Goal: Information Seeking & Learning: Learn about a topic

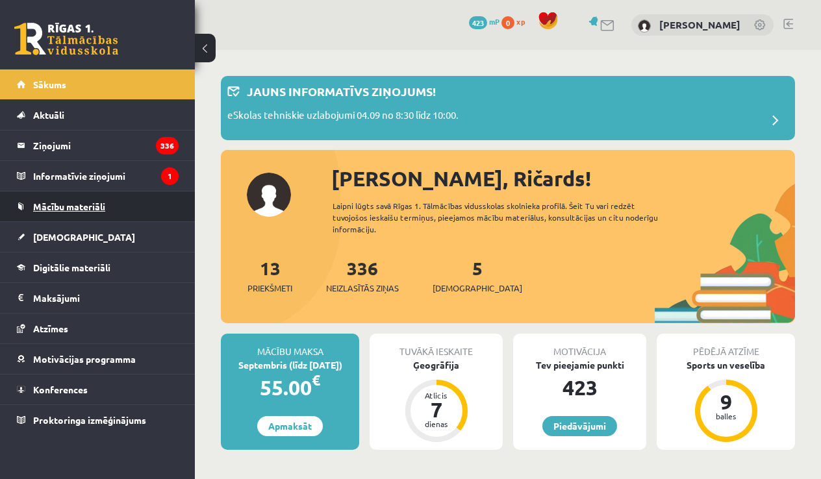
click at [137, 200] on link "Mācību materiāli" at bounding box center [98, 207] width 162 height 30
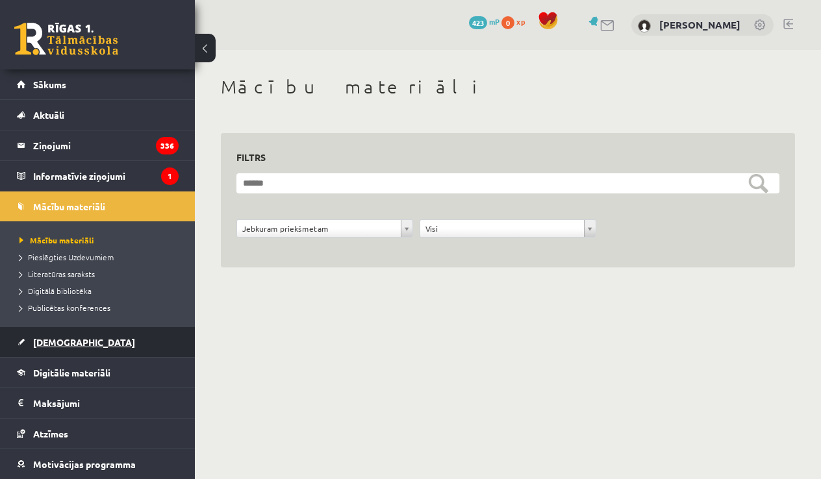
click at [129, 338] on link "[DEMOGRAPHIC_DATA]" at bounding box center [98, 342] width 162 height 30
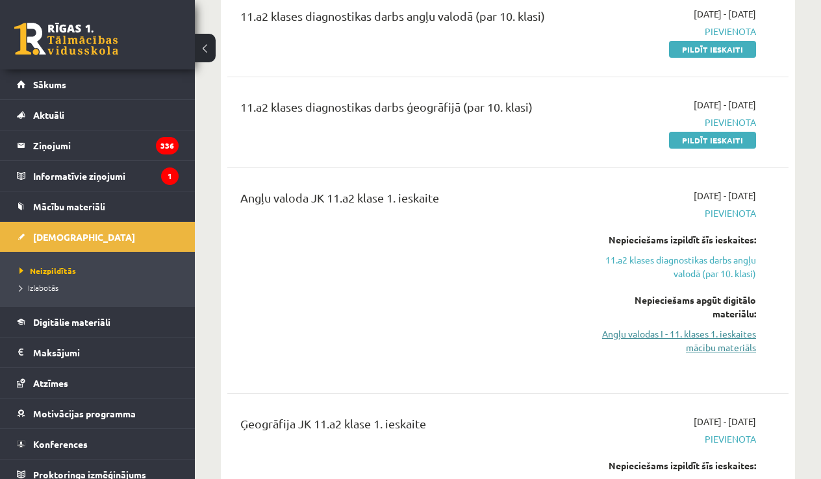
scroll to position [179, 0]
click at [682, 338] on link "Angļu valodas I - 11. klases 1. ieskaites mācību materiāls" at bounding box center [676, 340] width 159 height 27
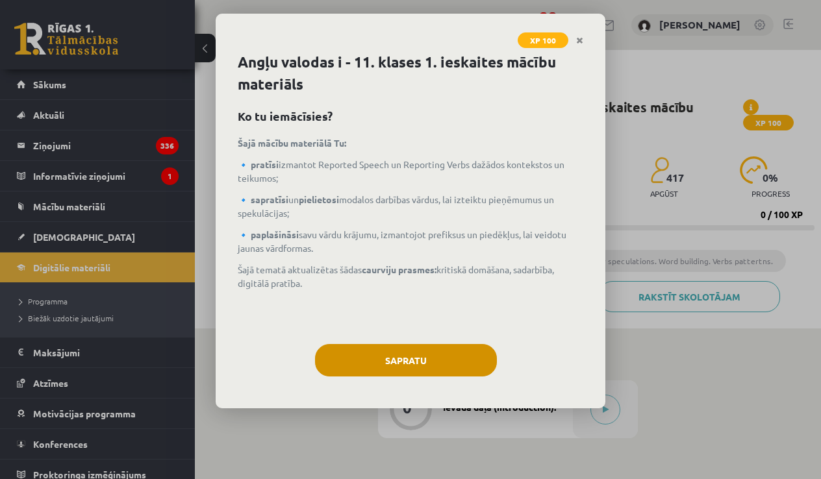
click at [479, 375] on button "Sapratu" at bounding box center [406, 360] width 182 height 32
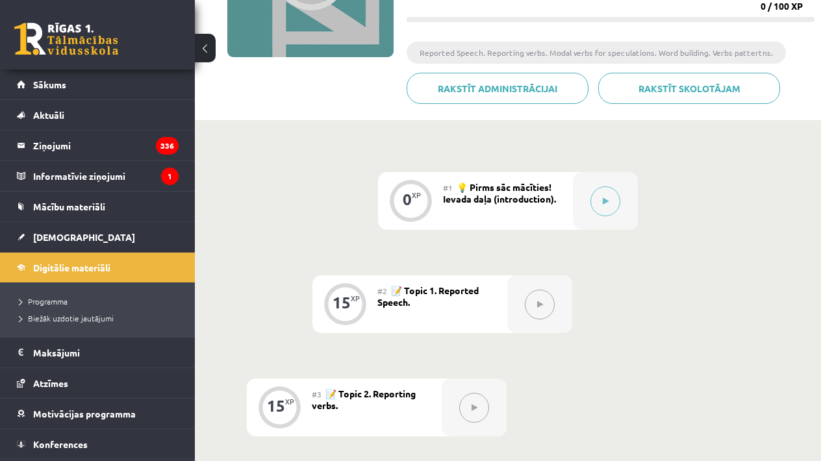
scroll to position [225, 0]
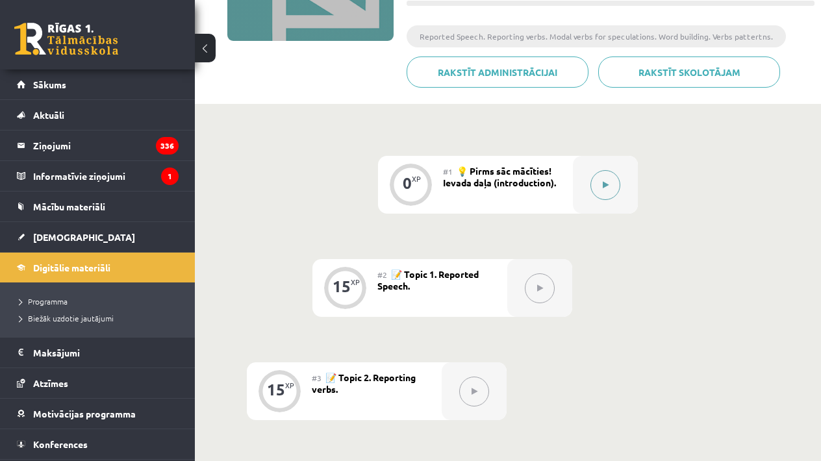
click at [603, 193] on button at bounding box center [605, 185] width 30 height 30
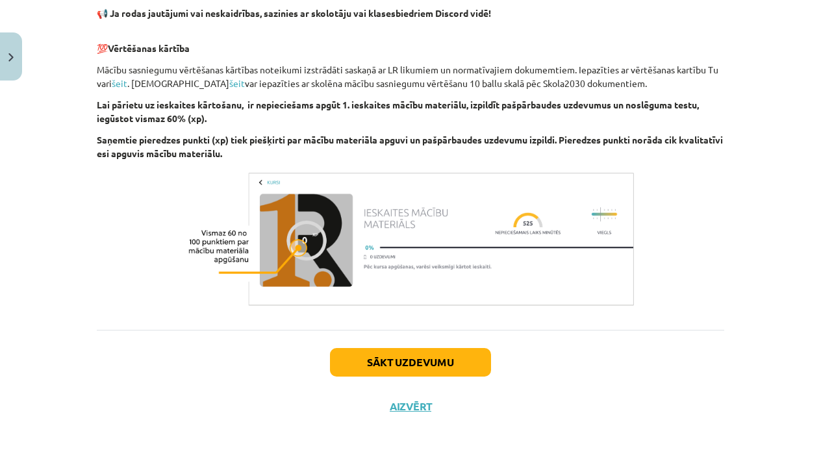
scroll to position [906, 0]
click at [472, 351] on button "Sākt uzdevumu" at bounding box center [410, 362] width 161 height 29
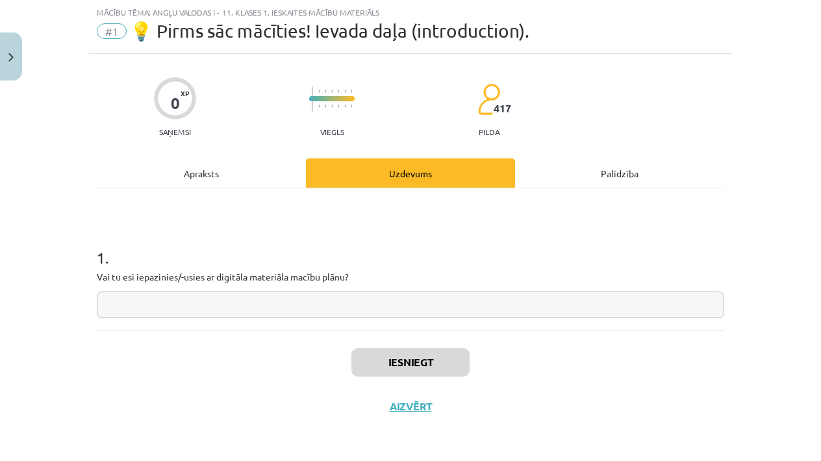
scroll to position [32, 0]
click at [498, 313] on input "text" at bounding box center [410, 305] width 627 height 27
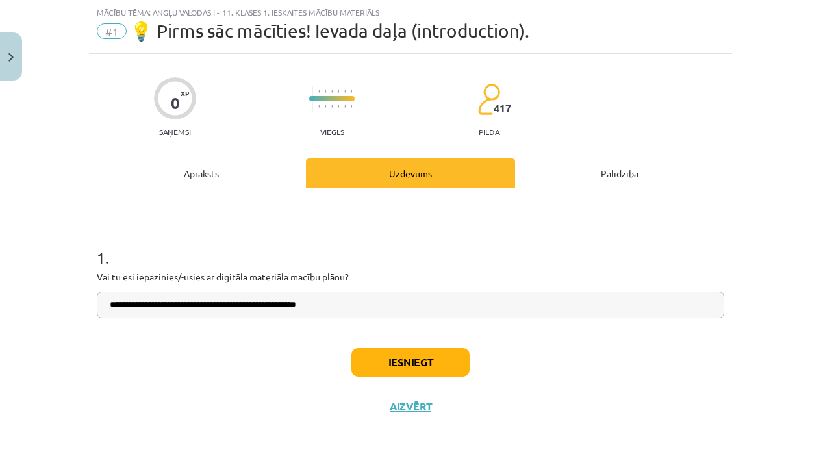
type input "**********"
click at [457, 368] on button "Iesniegt" at bounding box center [410, 362] width 118 height 29
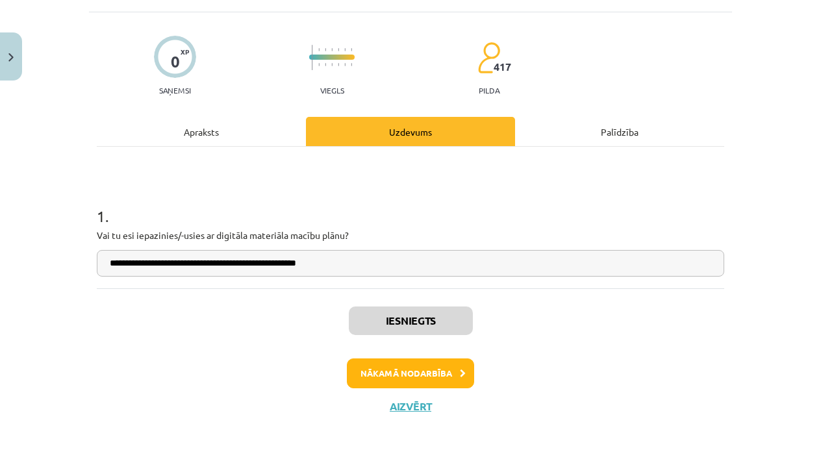
click at [460, 365] on button "Nākamā nodarbība" at bounding box center [410, 373] width 127 height 30
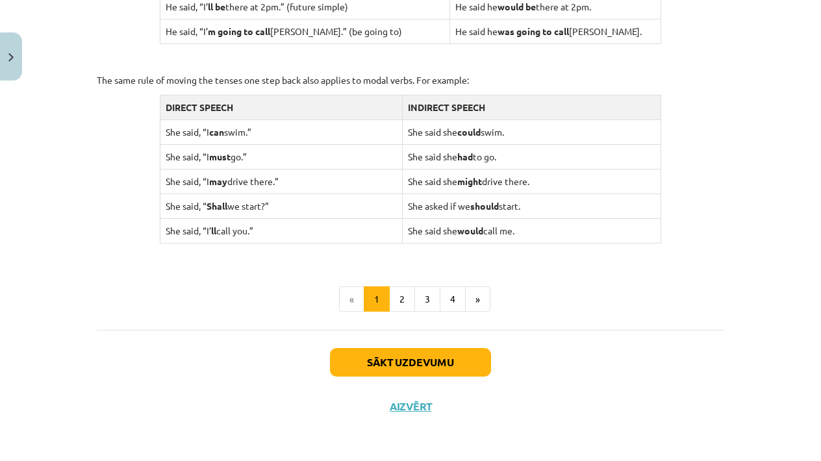
scroll to position [1290, 0]
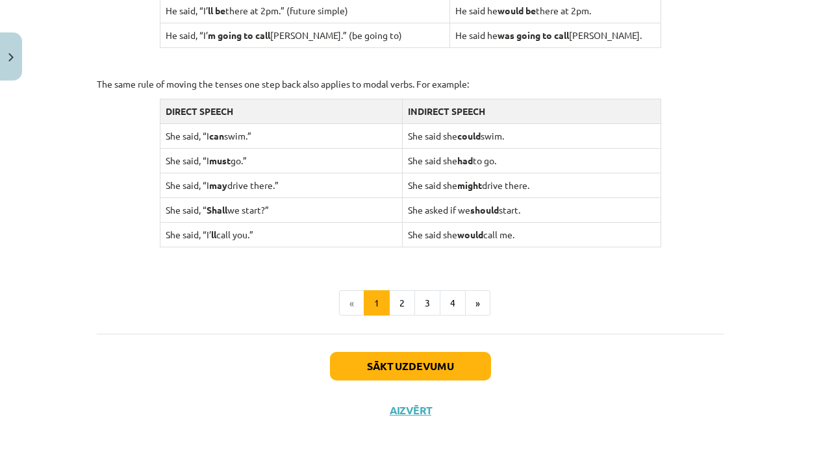
click at [471, 353] on button "Sākt uzdevumu" at bounding box center [410, 366] width 161 height 29
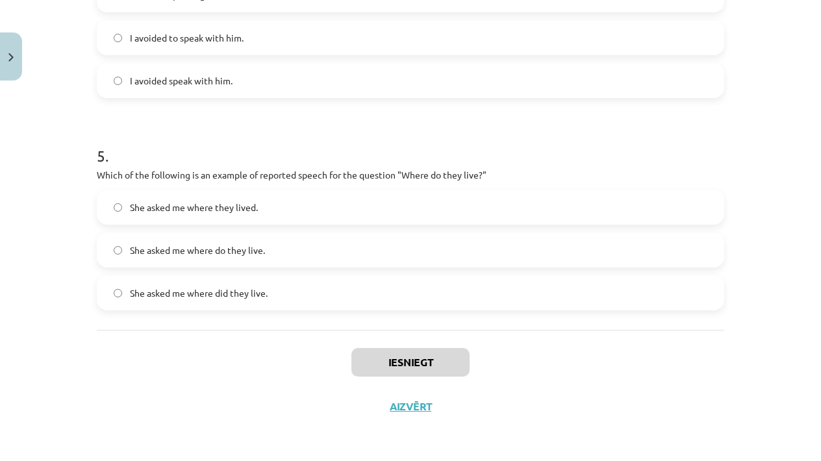
scroll to position [32, 0]
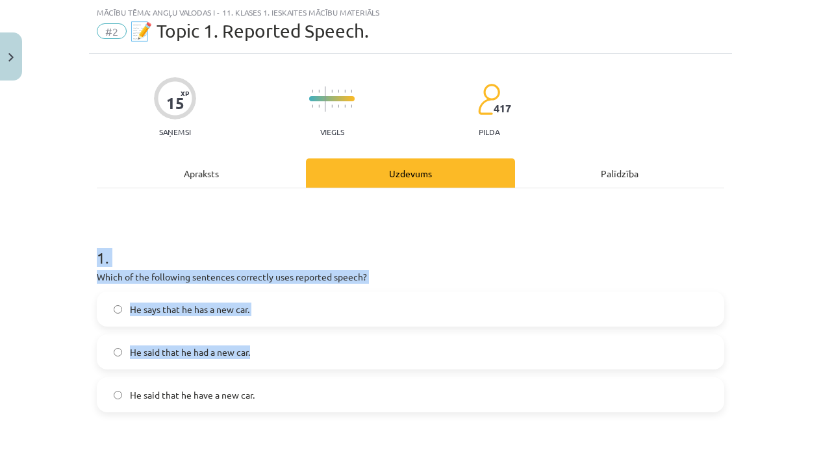
drag, startPoint x: 85, startPoint y: 263, endPoint x: 364, endPoint y: 444, distance: 332.3
click at [280, 372] on div "Mācību tēma: Angļu valodas i - 11. klases 1. ieskaites mācību materiāls #2 📝 To…" at bounding box center [410, 230] width 821 height 461
click at [215, 229] on h1 "1 ." at bounding box center [410, 246] width 627 height 40
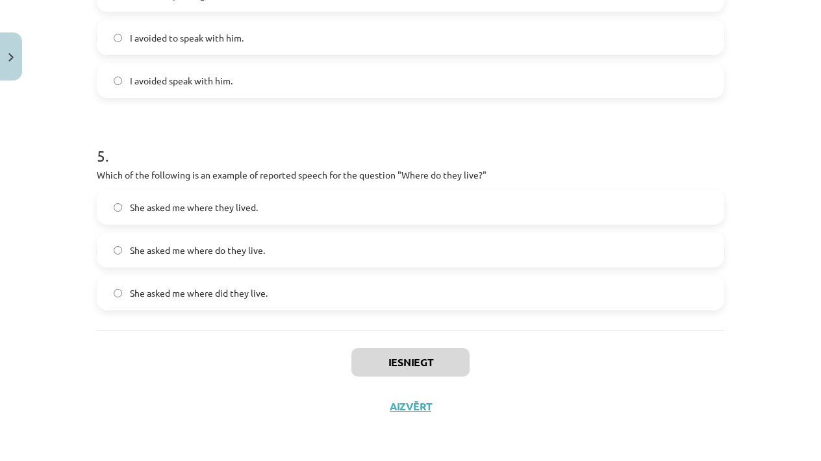
scroll to position [834, 0]
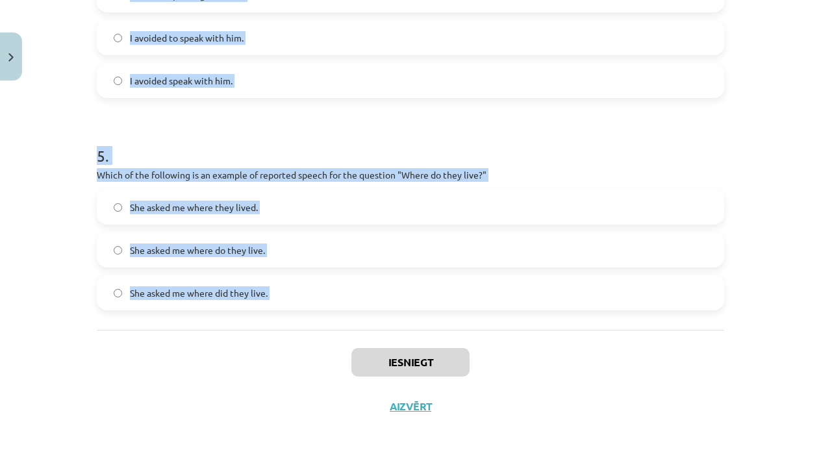
drag, startPoint x: 96, startPoint y: 264, endPoint x: 330, endPoint y: 338, distance: 245.2
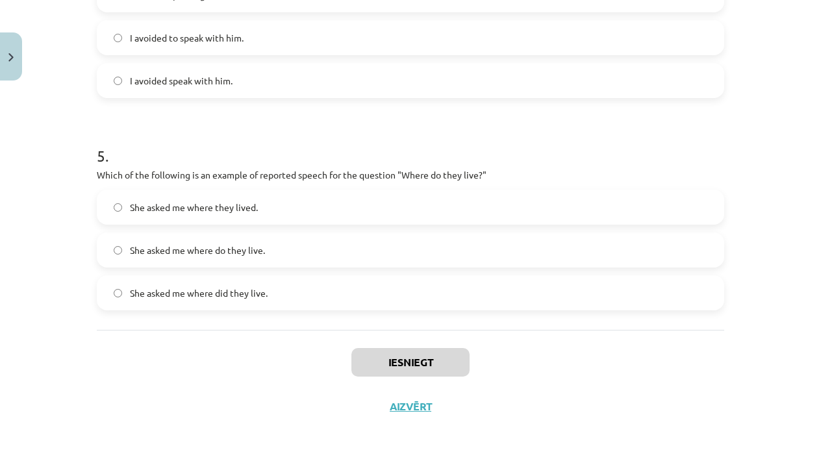
click at [330, 338] on div "Iesniegt Aizvērt" at bounding box center [410, 375] width 627 height 91
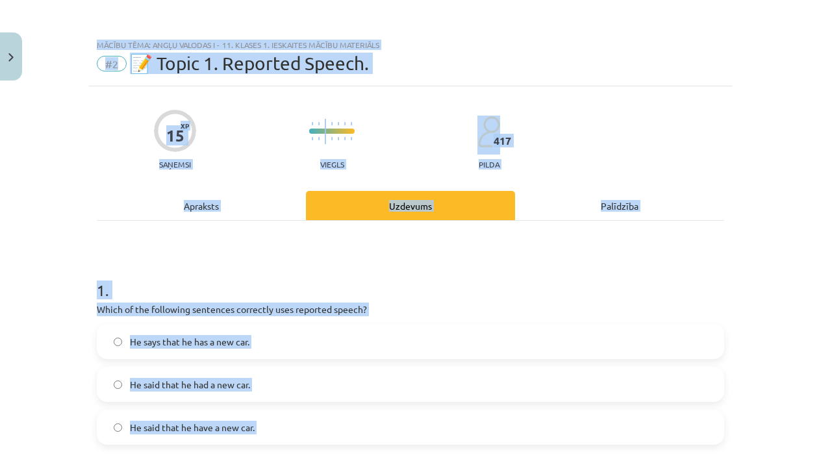
scroll to position [806, 0]
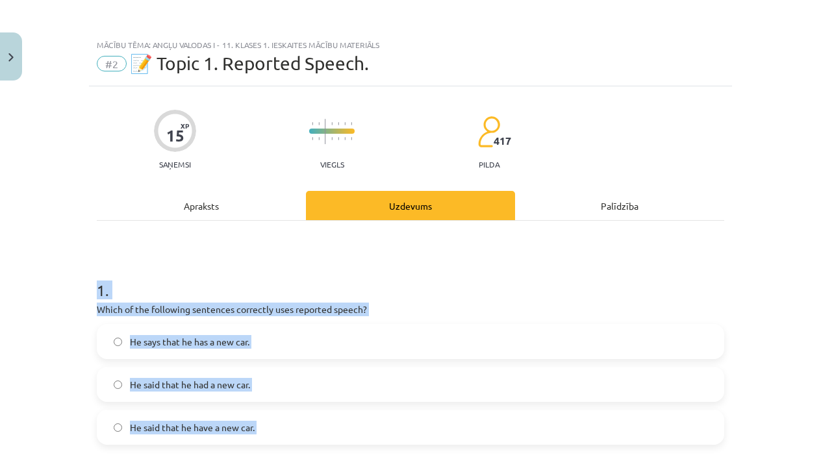
drag, startPoint x: 299, startPoint y: 315, endPoint x: 96, endPoint y: 288, distance: 205.0
copy form "1 . Which of the following sentences correctly uses reported speech? He says th…"
click at [228, 262] on h1 "1 ." at bounding box center [410, 278] width 627 height 40
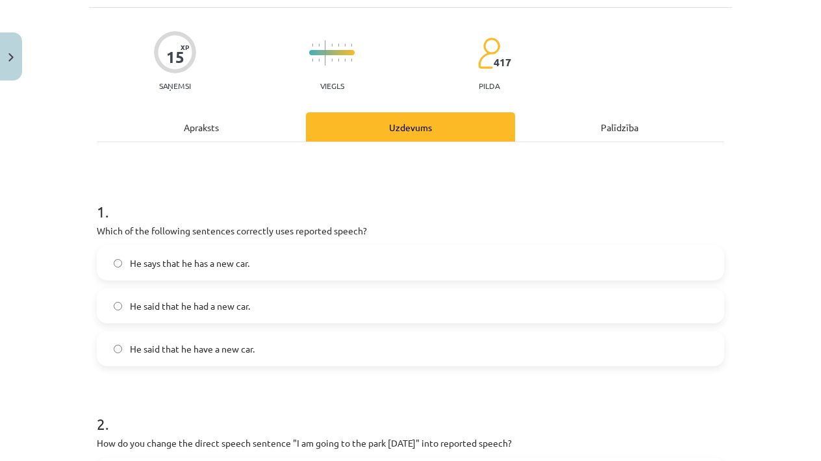
scroll to position [79, 0]
click at [227, 301] on span "He said that he had a new car." at bounding box center [190, 306] width 120 height 14
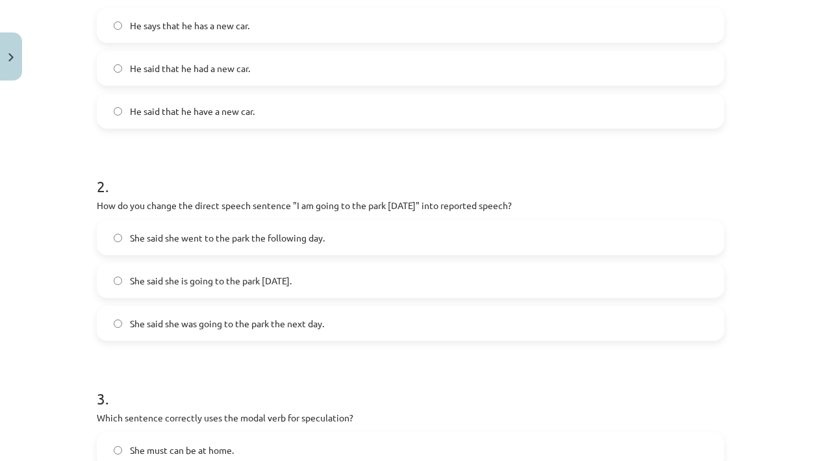
scroll to position [318, 0]
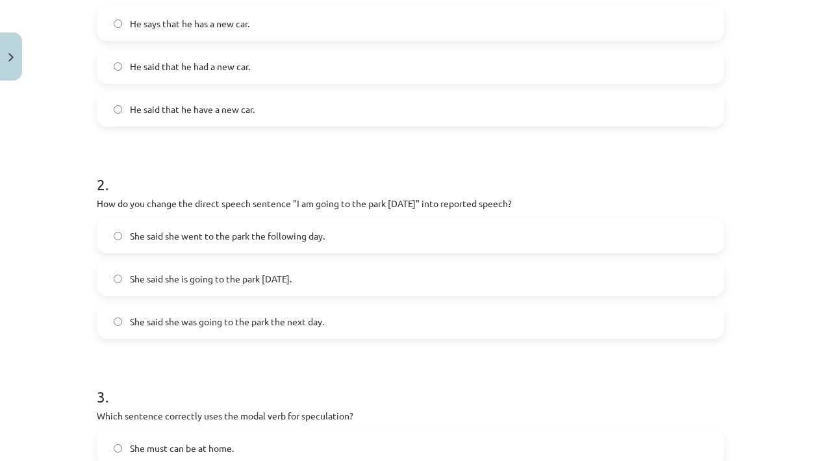
click at [233, 319] on span "She said she was going to the park the next day." at bounding box center [227, 322] width 194 height 14
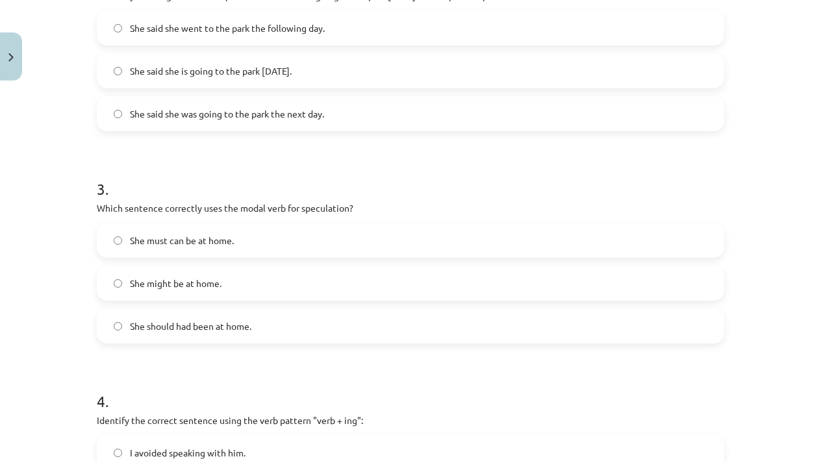
scroll to position [527, 0]
click at [293, 285] on label "She might be at home." at bounding box center [410, 282] width 625 height 32
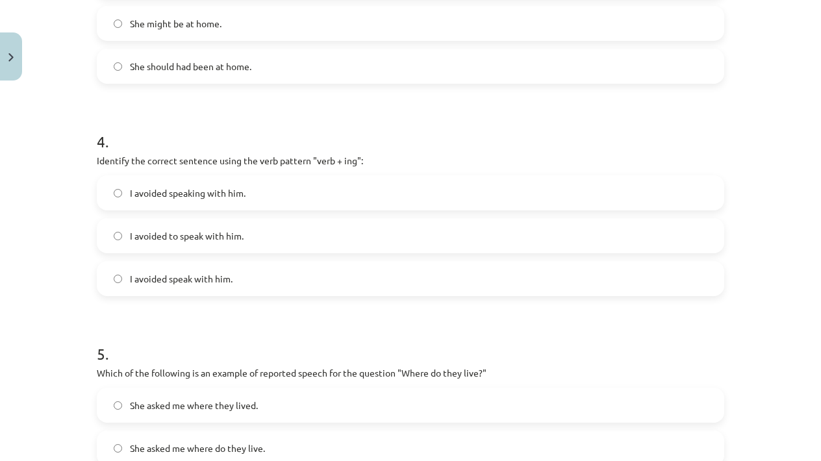
scroll to position [801, 0]
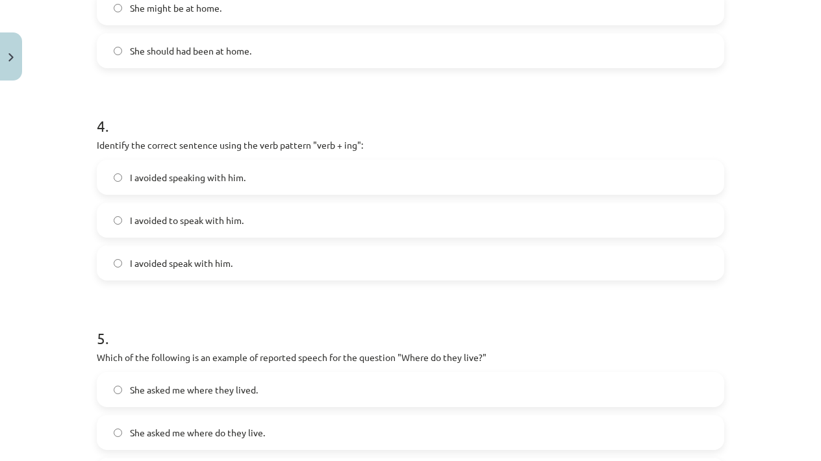
click at [218, 173] on span "I avoided speaking with him." at bounding box center [188, 178] width 116 height 14
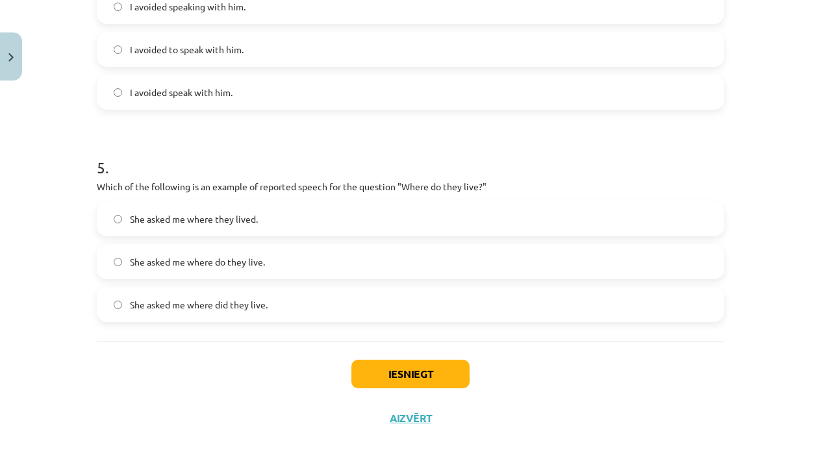
scroll to position [973, 0]
click at [394, 208] on label "She asked me where they lived." at bounding box center [410, 218] width 625 height 32
click at [416, 357] on div "Iesniegt Aizvērt" at bounding box center [410, 386] width 627 height 91
click at [416, 362] on button "Iesniegt" at bounding box center [410, 373] width 118 height 29
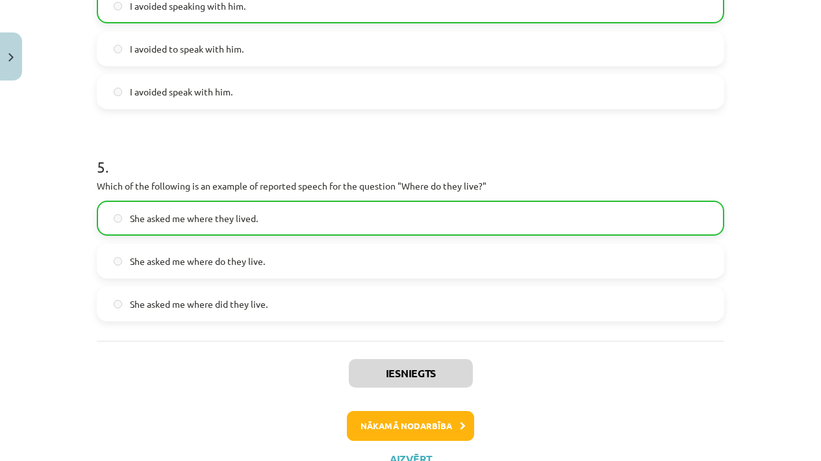
click at [435, 427] on button "Nākamā nodarbība" at bounding box center [410, 426] width 127 height 30
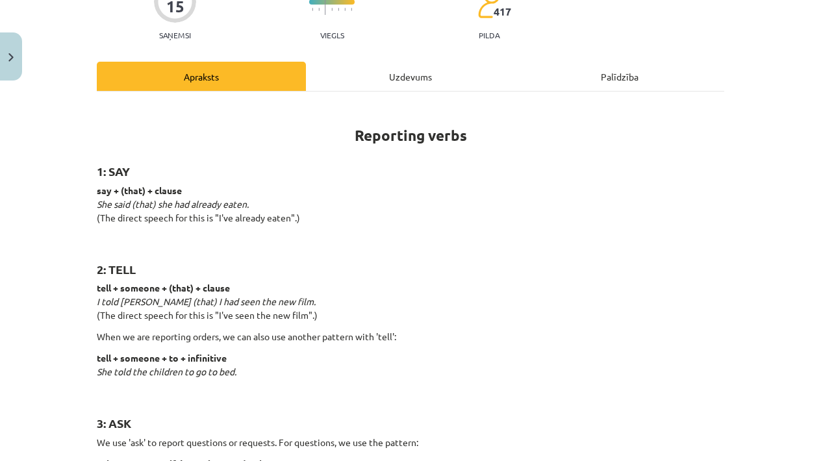
scroll to position [130, 0]
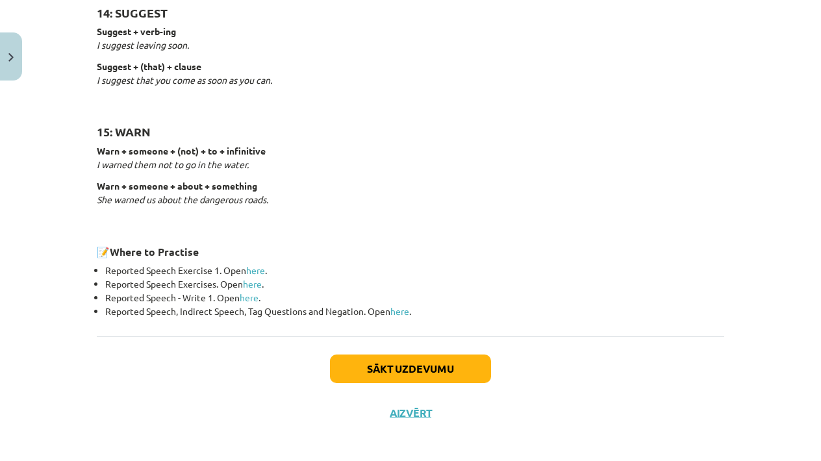
click at [379, 356] on button "Sākt uzdevumu" at bounding box center [410, 369] width 161 height 29
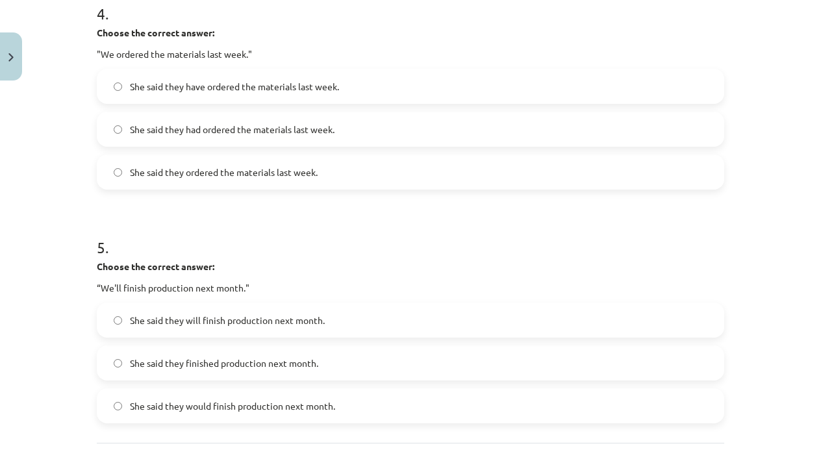
scroll to position [989, 0]
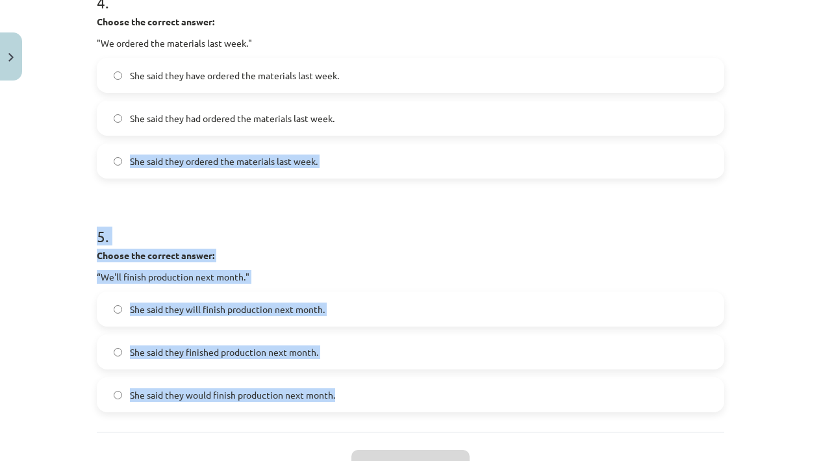
drag, startPoint x: 367, startPoint y: 392, endPoint x: 163, endPoint y: 129, distance: 333.3
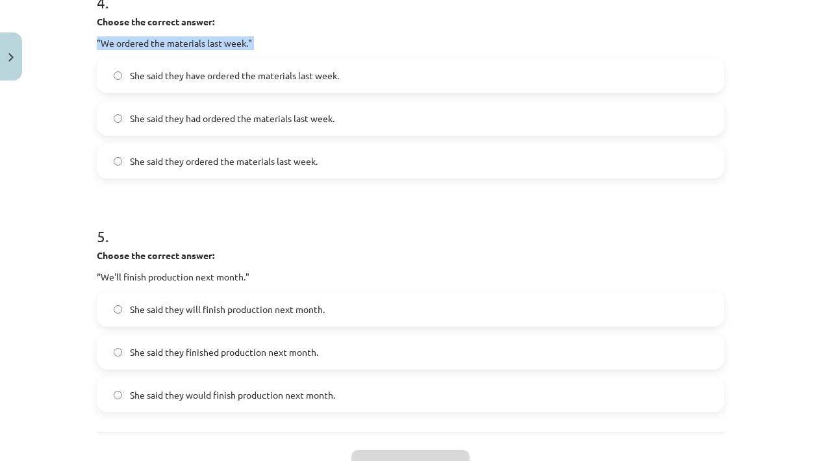
drag, startPoint x: 161, startPoint y: 66, endPoint x: 150, endPoint y: 33, distance: 34.9
click at [150, 33] on div "4 . Choose the correct answer: "We ordered the materials last week." She said t…" at bounding box center [410, 75] width 627 height 208
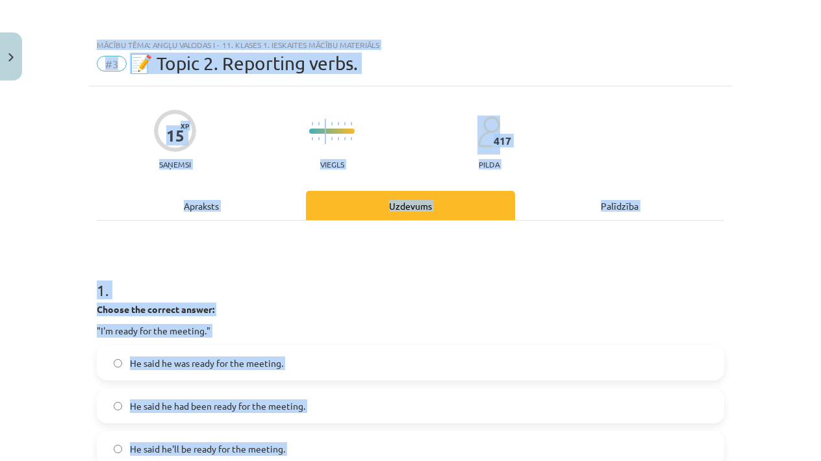
scroll to position [646, 0]
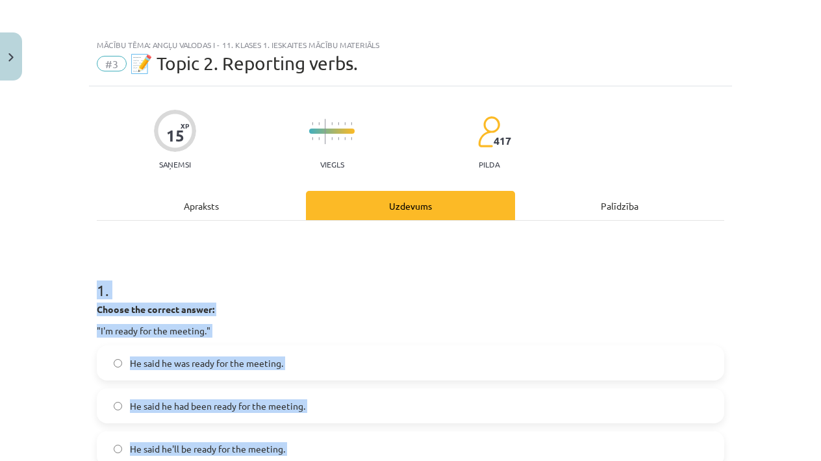
drag, startPoint x: 324, startPoint y: 395, endPoint x: 232, endPoint y: 268, distance: 156.8
copy form "1 . Choose the correct answer: "I'm ready for the meeting." He said he was read…"
click at [553, 261] on h1 "1 ." at bounding box center [410, 278] width 627 height 40
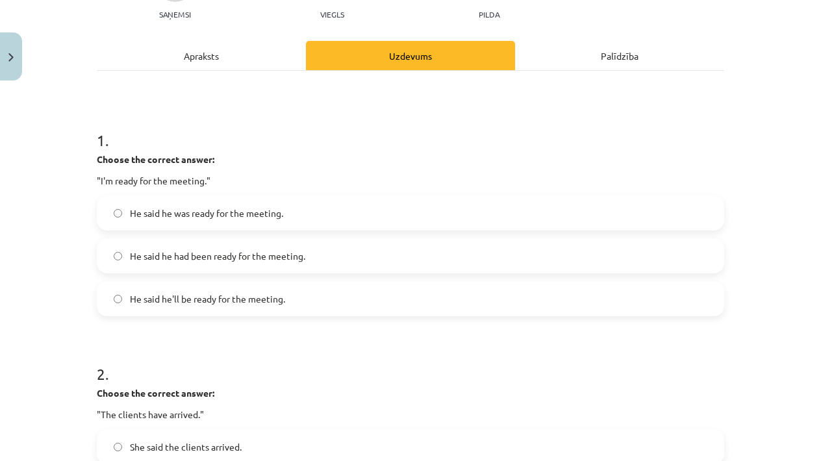
scroll to position [153, 0]
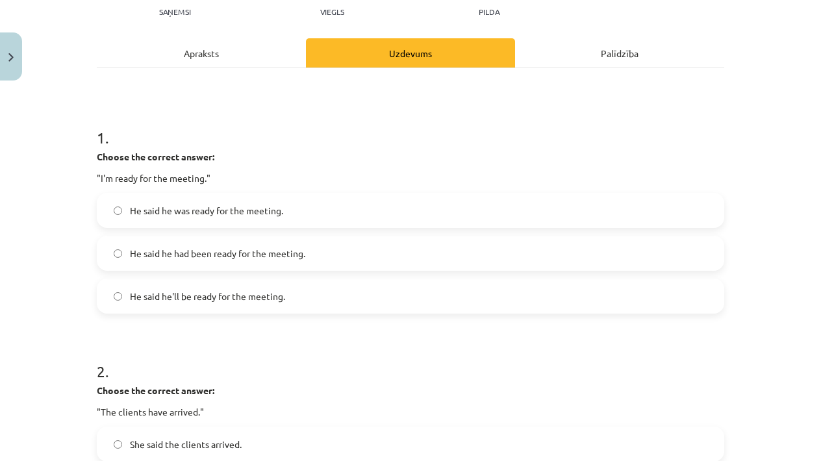
click at [351, 210] on label "He said he was ready for the meeting." at bounding box center [410, 210] width 625 height 32
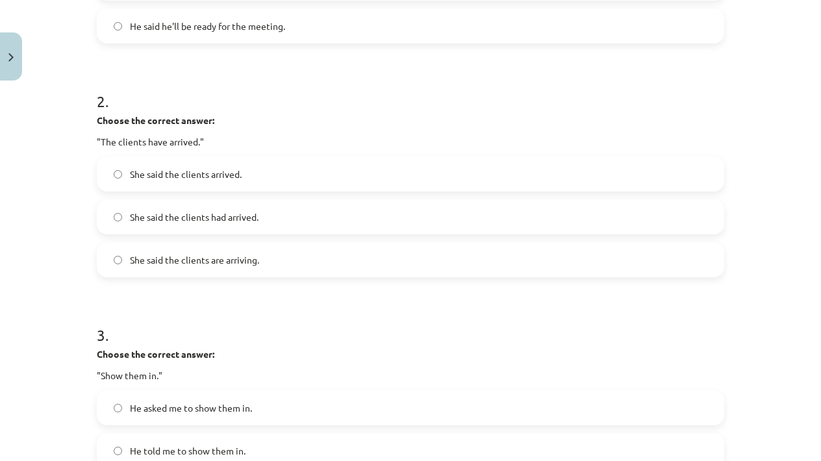
scroll to position [423, 0]
click at [269, 221] on label "She said the clients had arrived." at bounding box center [410, 216] width 625 height 32
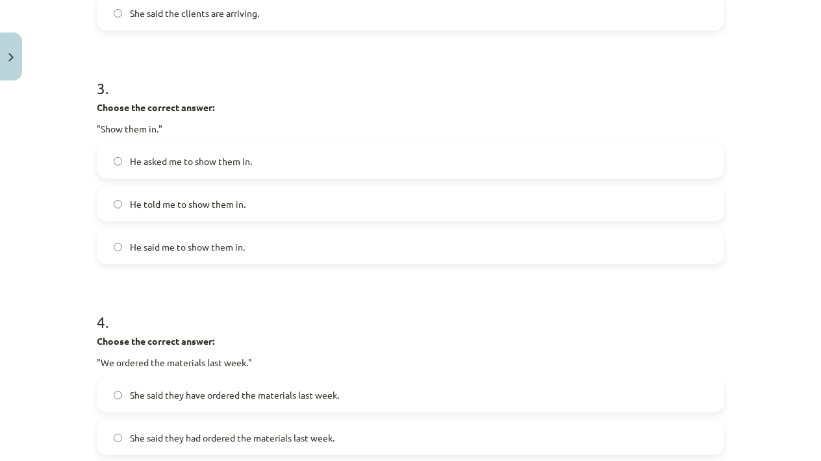
scroll to position [671, 0]
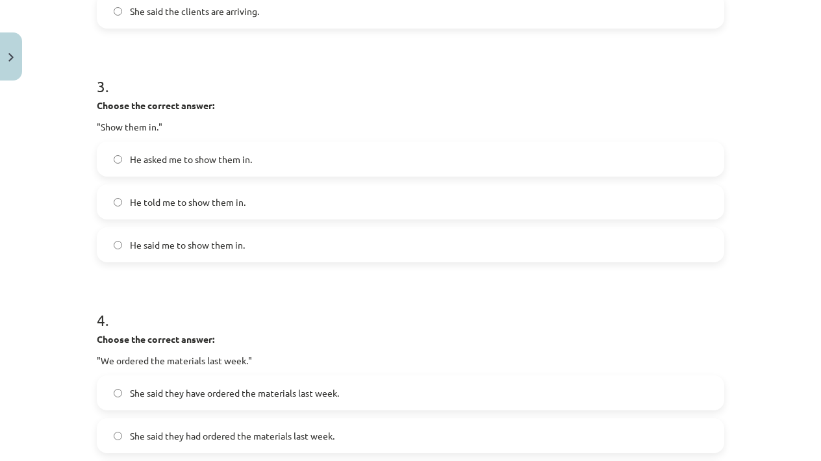
click at [263, 164] on label "He asked me to show them in." at bounding box center [410, 159] width 625 height 32
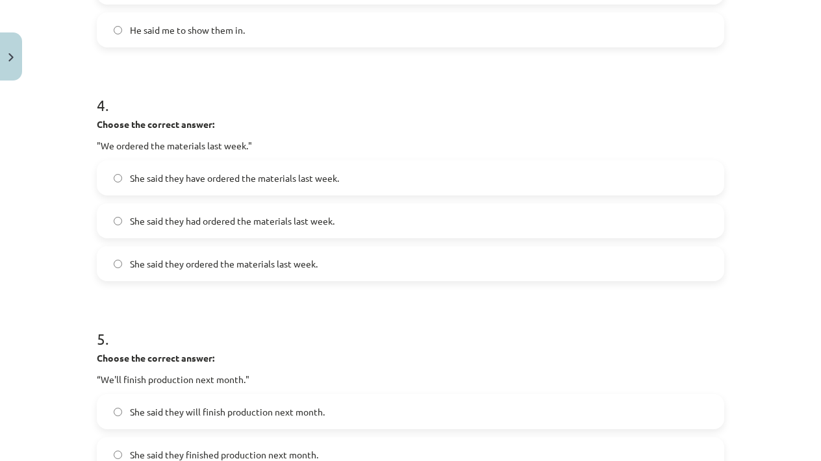
scroll to position [892, 0]
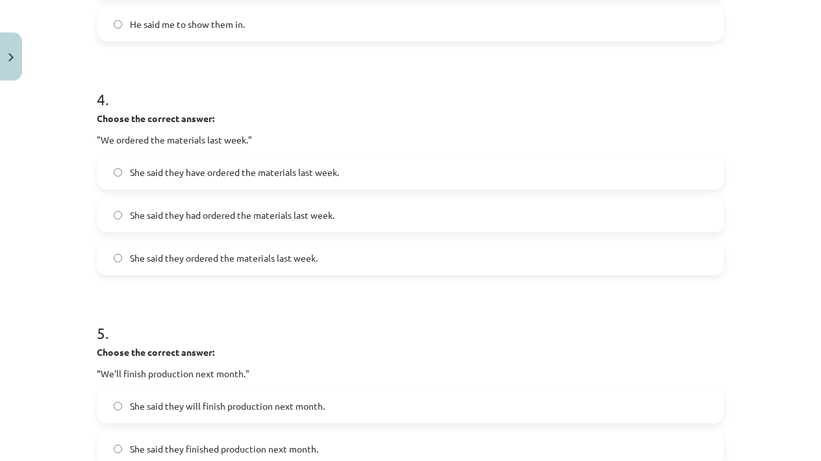
click at [266, 214] on span "She said they had ordered the materials last week." at bounding box center [232, 215] width 205 height 14
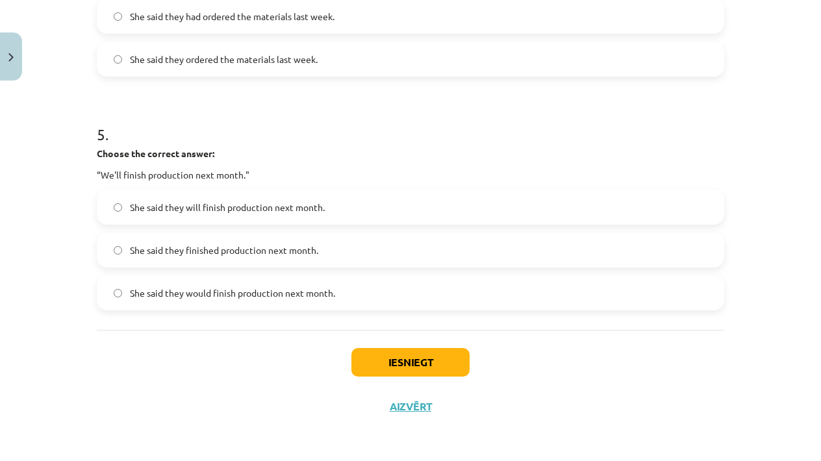
scroll to position [1091, 0]
click at [250, 298] on span "She said they would finish production next month." at bounding box center [232, 293] width 205 height 14
click at [360, 368] on button "Iesniegt" at bounding box center [410, 362] width 118 height 29
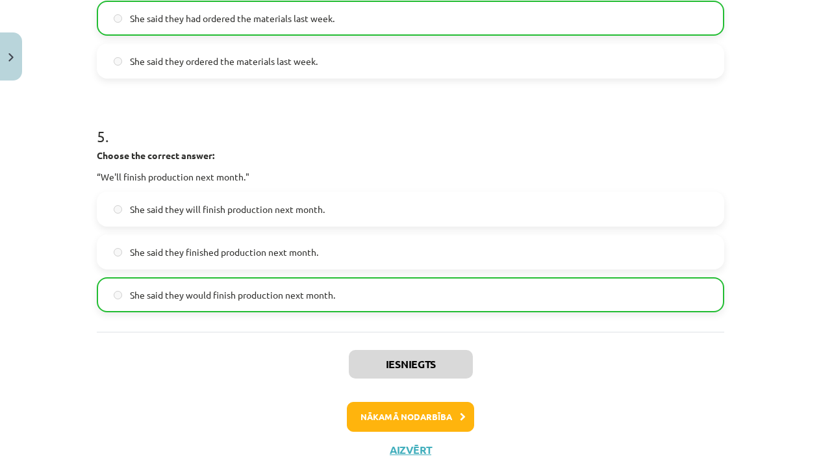
scroll to position [1093, 0]
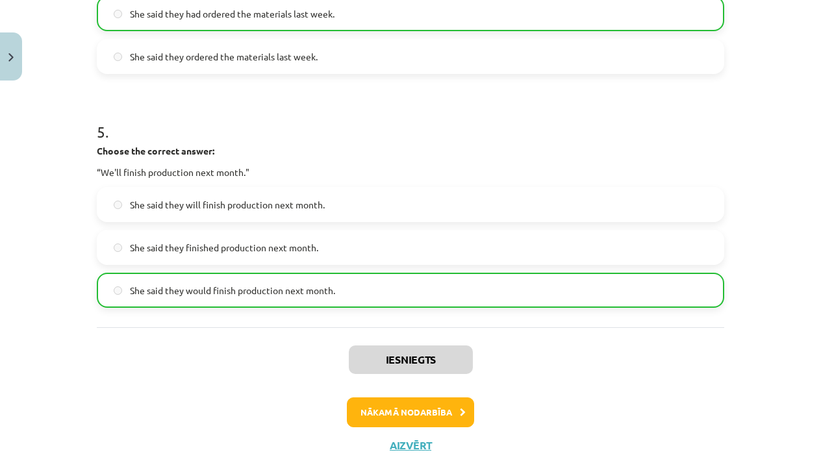
click at [438, 413] on button "Nākamā nodarbība" at bounding box center [410, 412] width 127 height 30
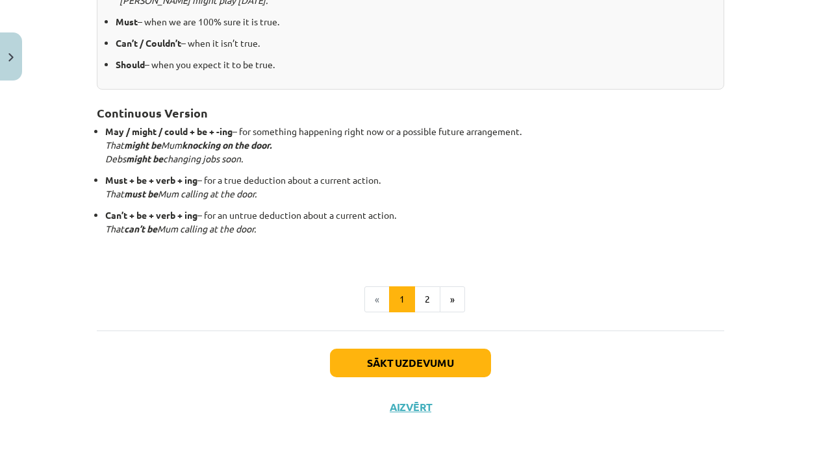
click at [406, 352] on button "Sākt uzdevumu" at bounding box center [410, 363] width 161 height 29
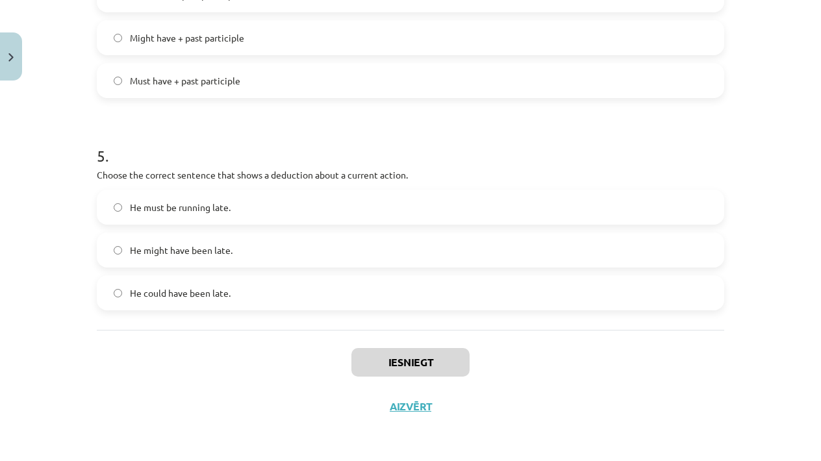
scroll to position [705, 0]
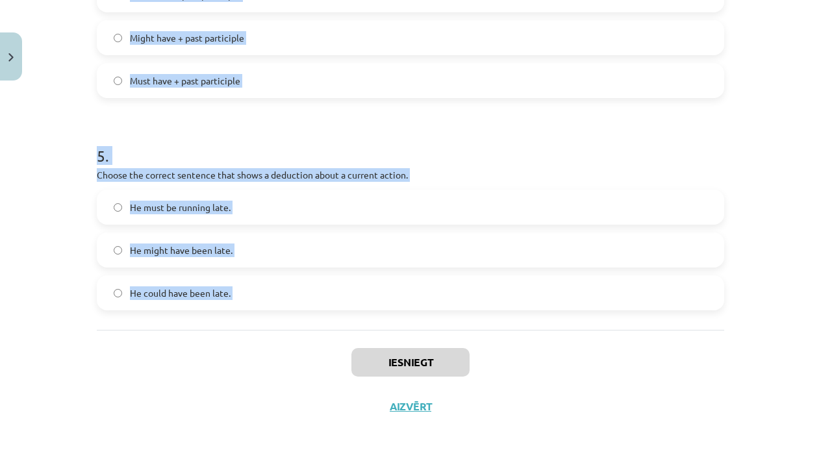
drag, startPoint x: 98, startPoint y: 69, endPoint x: 265, endPoint y: 338, distance: 316.4
copy form "1 . Which modal verb would you use to speculate about something that is possibl…"
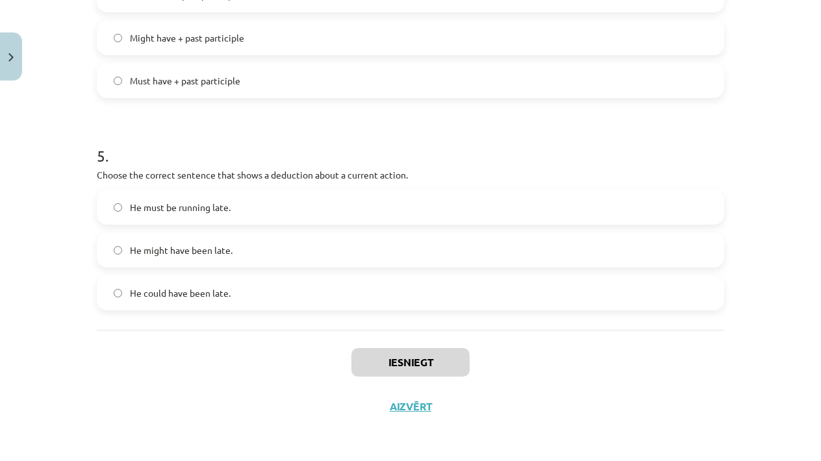
click at [265, 338] on div "Iesniegt Aizvērt" at bounding box center [410, 375] width 627 height 91
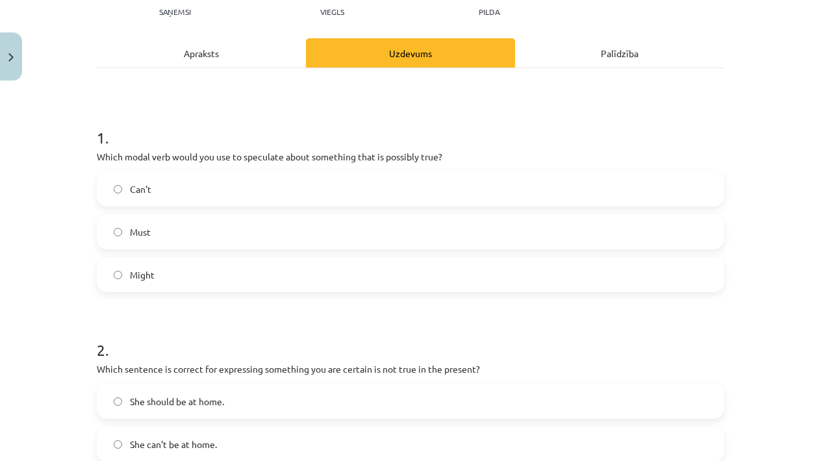
scroll to position [158, 0]
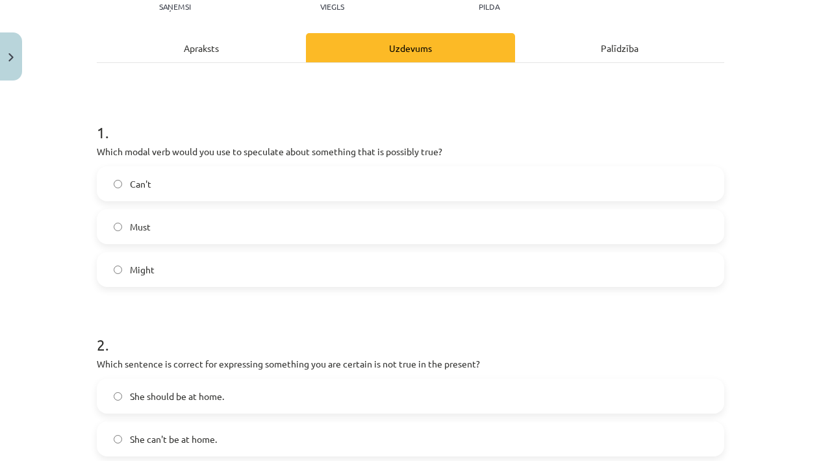
click at [337, 273] on label "Might" at bounding box center [410, 269] width 625 height 32
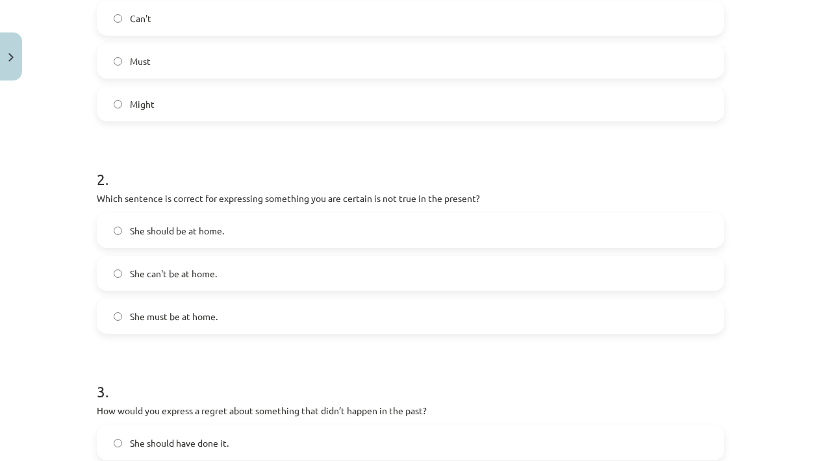
scroll to position [324, 0]
click at [406, 279] on label "She can't be at home." at bounding box center [410, 272] width 625 height 32
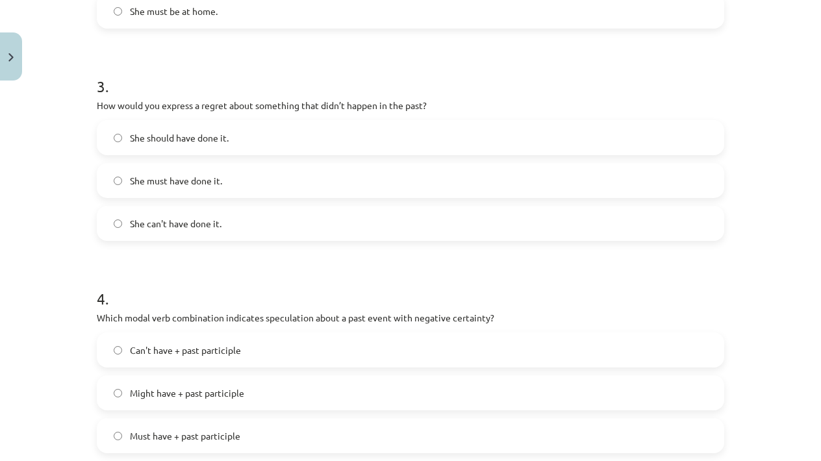
scroll to position [629, 0]
click at [304, 133] on label "She should have done it." at bounding box center [410, 137] width 625 height 32
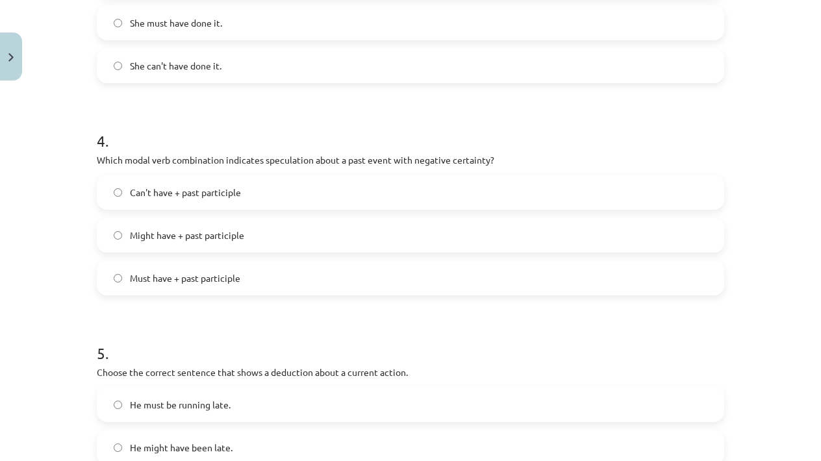
scroll to position [787, 0]
click at [251, 196] on label "Can't have + past participle" at bounding box center [410, 191] width 625 height 32
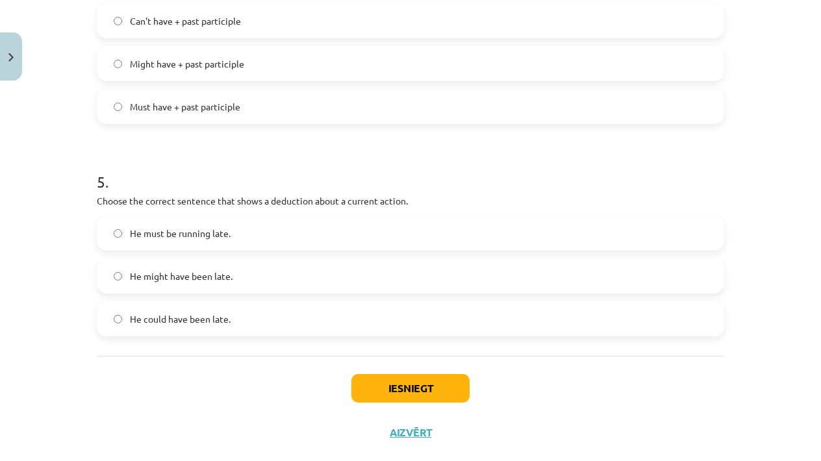
scroll to position [958, 0]
click at [262, 240] on label "He must be running late." at bounding box center [410, 232] width 625 height 32
click at [395, 389] on button "Iesniegt" at bounding box center [410, 387] width 118 height 29
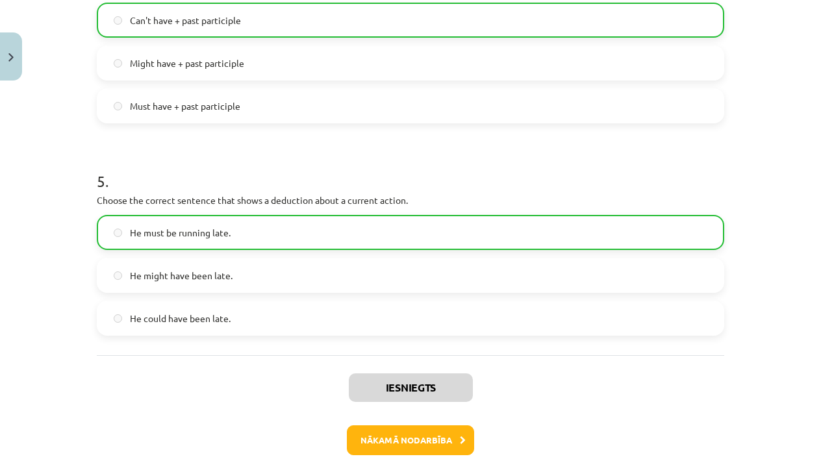
click at [408, 431] on button "Nākamā nodarbība" at bounding box center [410, 440] width 127 height 30
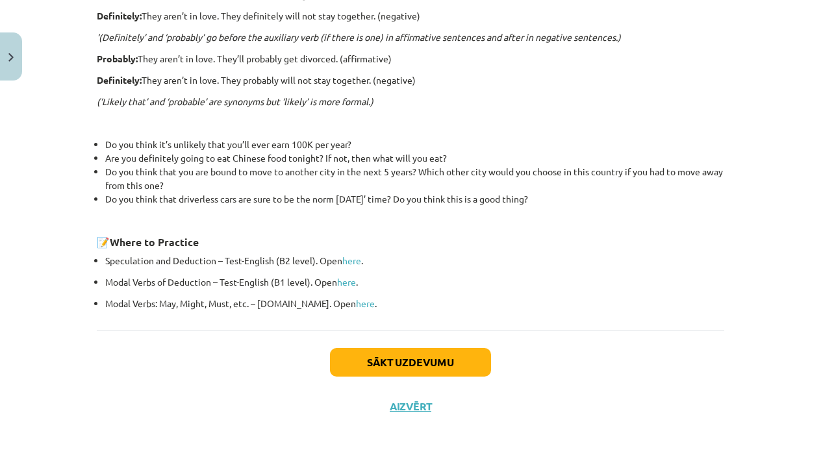
scroll to position [436, 0]
click at [393, 366] on button "Sākt uzdevumu" at bounding box center [410, 362] width 161 height 29
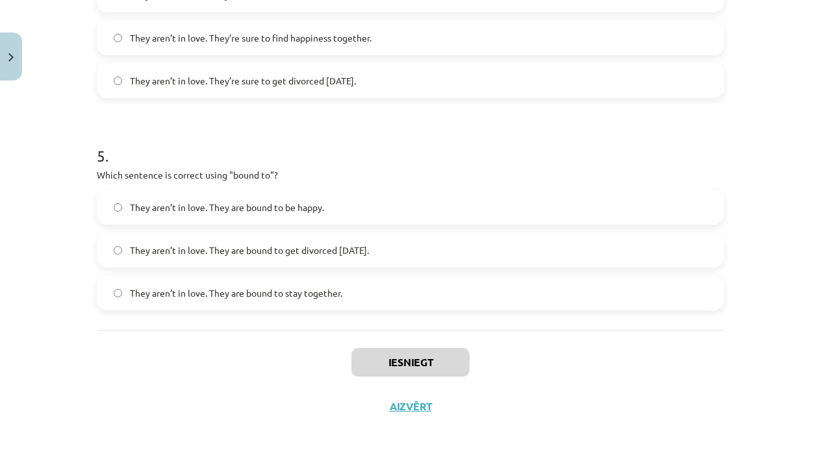
scroll to position [825, 0]
drag, startPoint x: 92, startPoint y: 253, endPoint x: 195, endPoint y: 491, distance: 258.8
drag, startPoint x: 337, startPoint y: 288, endPoint x: 310, endPoint y: 359, distance: 75.6
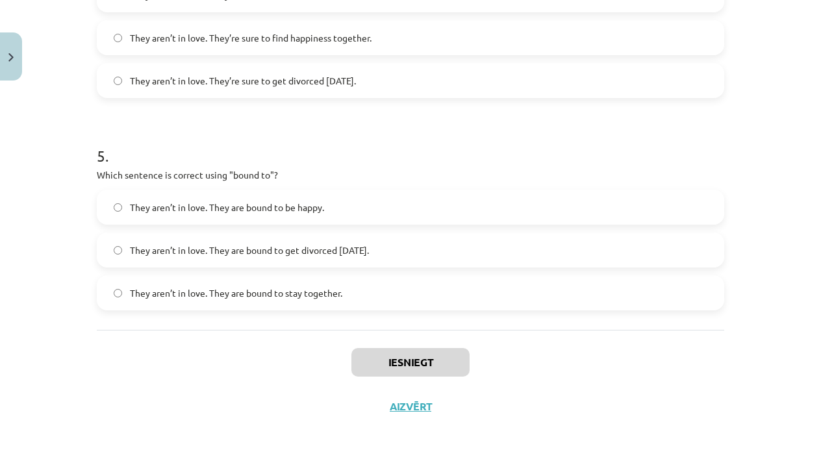
click at [308, 360] on div "Iesniegt Aizvērt" at bounding box center [410, 375] width 627 height 91
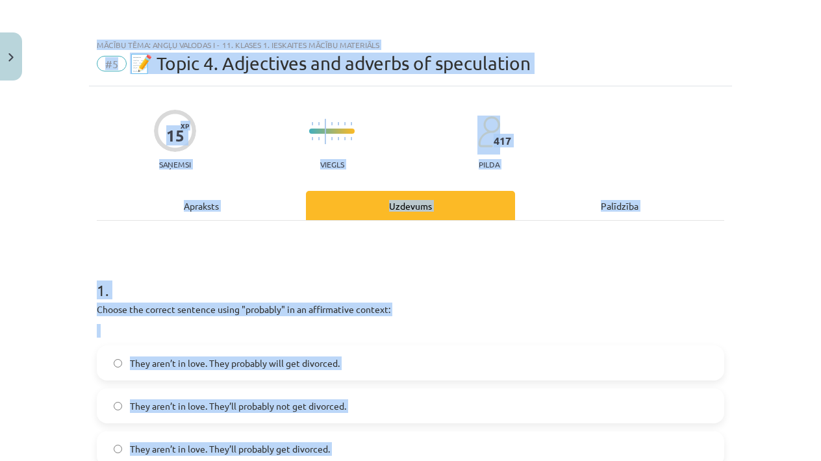
scroll to position [567, 0]
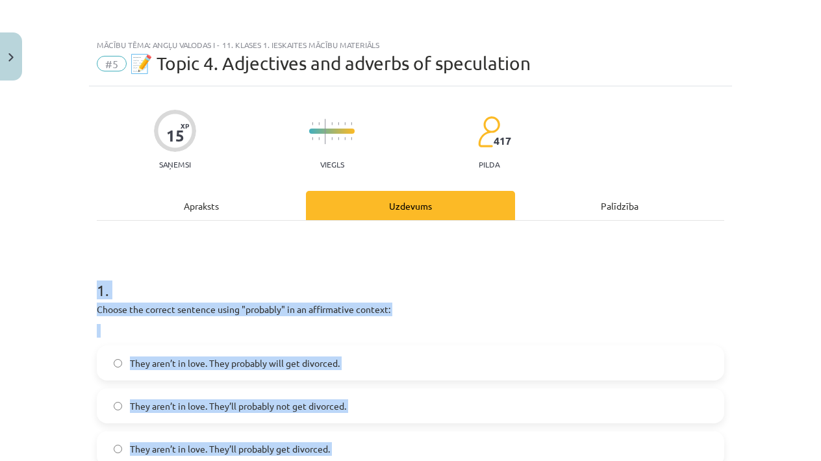
drag, startPoint x: 345, startPoint y: 297, endPoint x: 129, endPoint y: 271, distance: 217.7
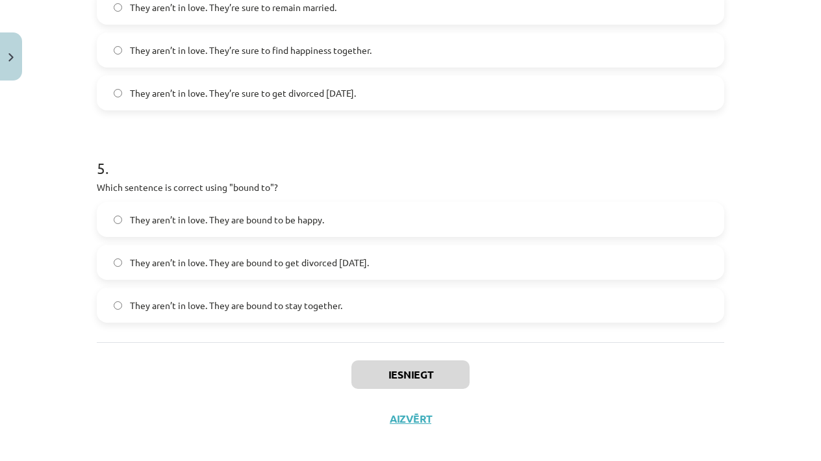
scroll to position [1007, 0]
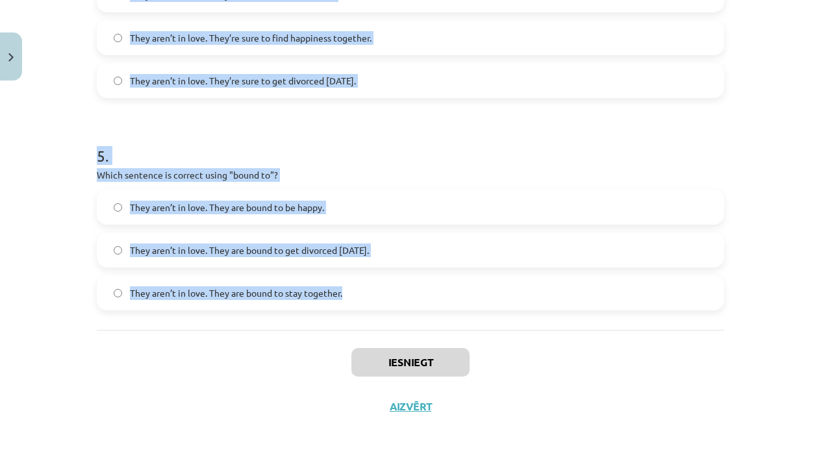
drag, startPoint x: 48, startPoint y: 259, endPoint x: 319, endPoint y: 306, distance: 275.5
click at [319, 306] on div "Mācību tēma: Angļu valodas i - 11. klases 1. ieskaites mācību materiāls #5 📝 To…" at bounding box center [410, 230] width 821 height 461
copy form "1 . Choose the correct sentence using "probably" in an affirmative context: The…"
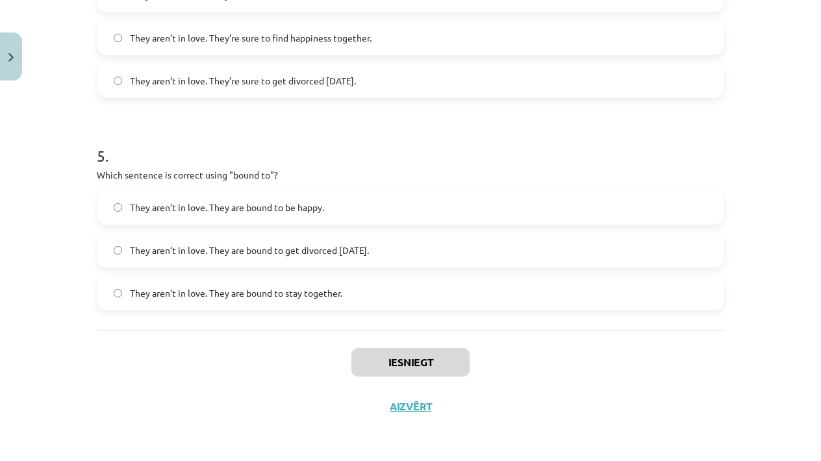
click at [34, 147] on div "Mācību tēma: Angļu valodas i - 11. klases 1. ieskaites mācību materiāls #5 📝 To…" at bounding box center [410, 230] width 821 height 461
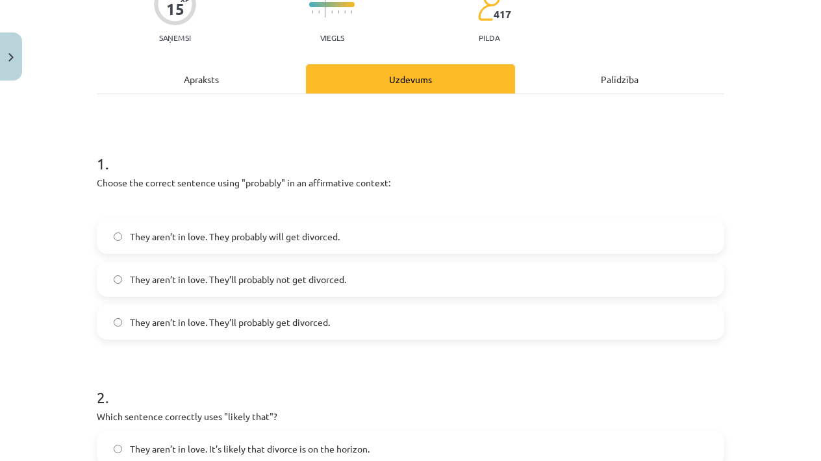
scroll to position [127, 0]
click at [317, 332] on label "They aren’t in love. They’ll probably get divorced." at bounding box center [410, 321] width 625 height 32
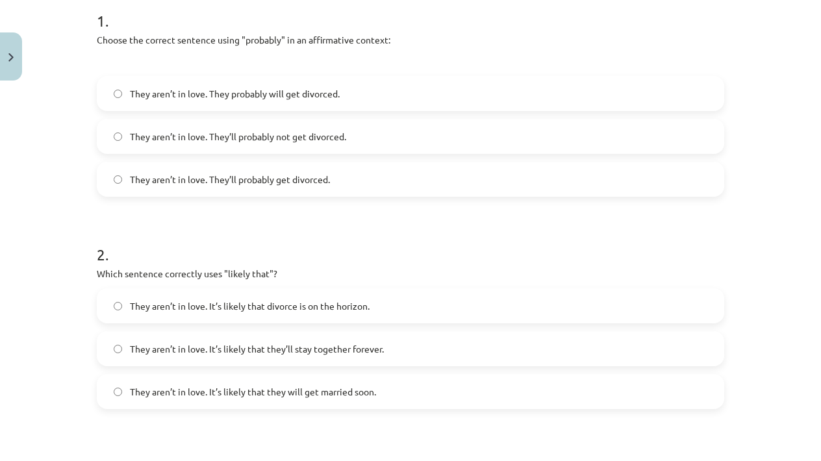
scroll to position [307, 0]
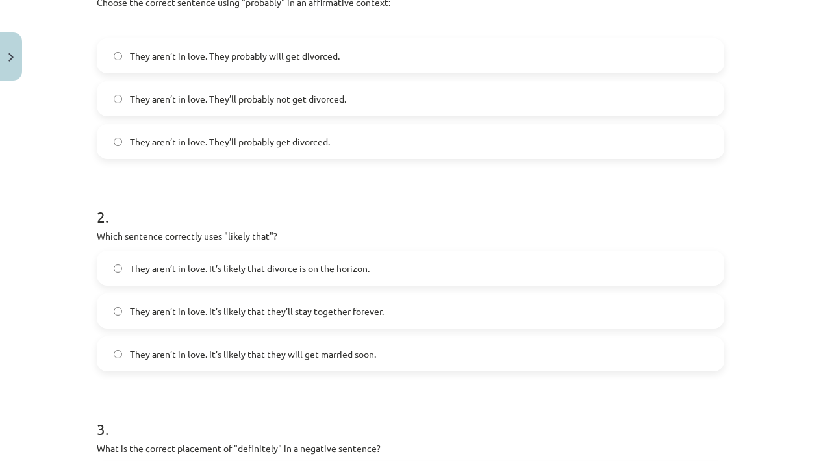
click at [324, 274] on span "They aren’t in love. It’s likely that divorce is on the horizon." at bounding box center [250, 269] width 240 height 14
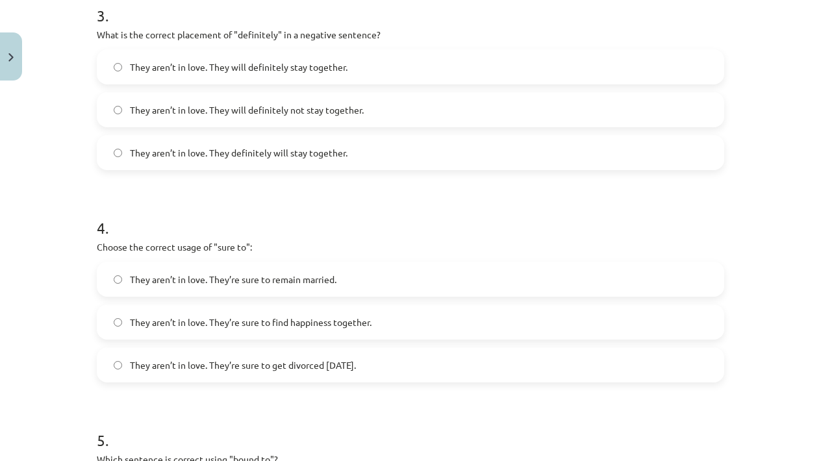
scroll to position [716, 0]
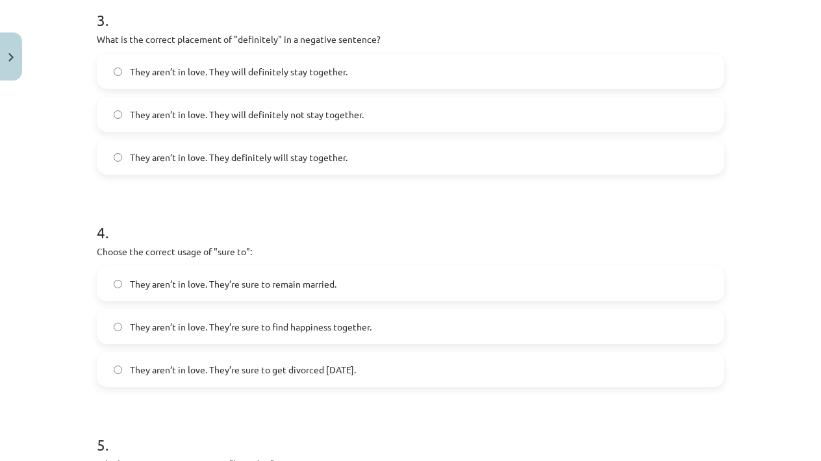
click at [312, 124] on label "They aren’t in love. They will definitely not stay together." at bounding box center [410, 114] width 625 height 32
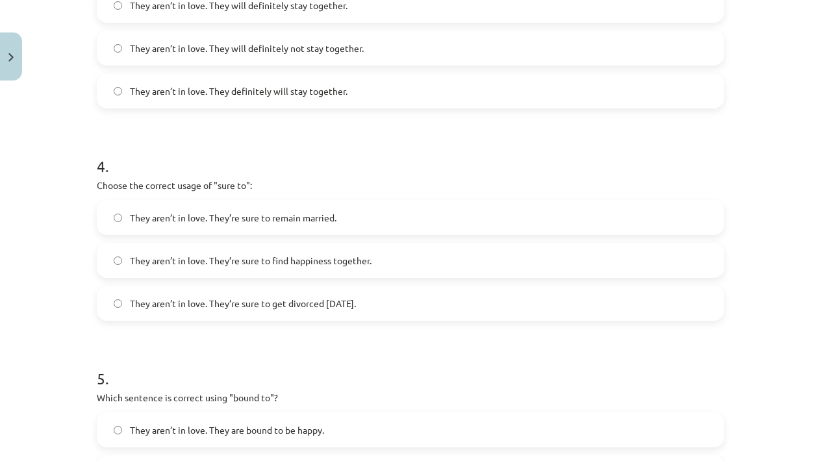
scroll to position [783, 0]
click at [356, 303] on span "They aren’t in love. They’re sure to get divorced within six months." at bounding box center [243, 303] width 226 height 14
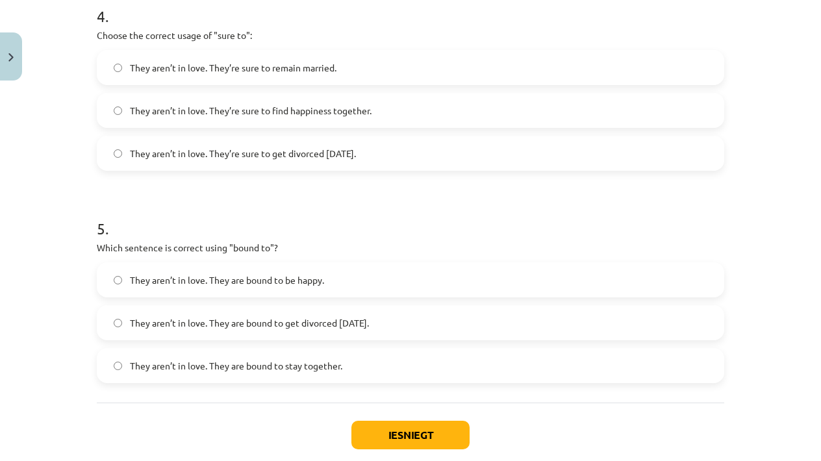
scroll to position [1007, 0]
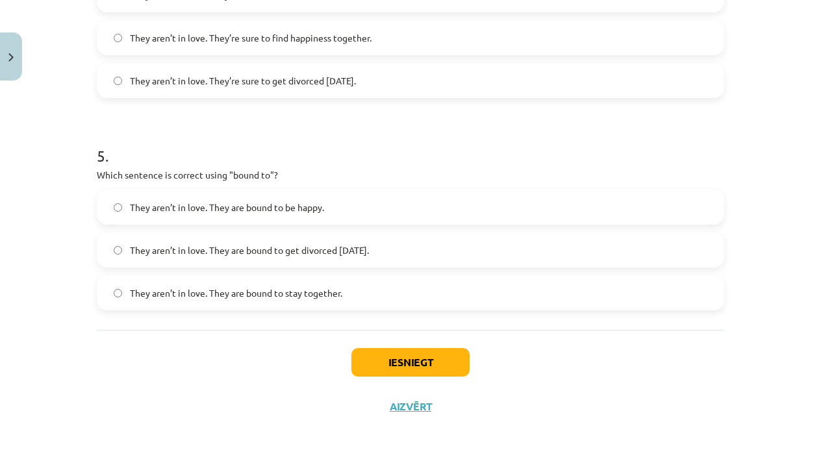
click at [330, 254] on span "They aren’t in love. They are bound to get divorced within six months." at bounding box center [249, 250] width 239 height 14
click at [356, 349] on button "Iesniegt" at bounding box center [410, 362] width 118 height 29
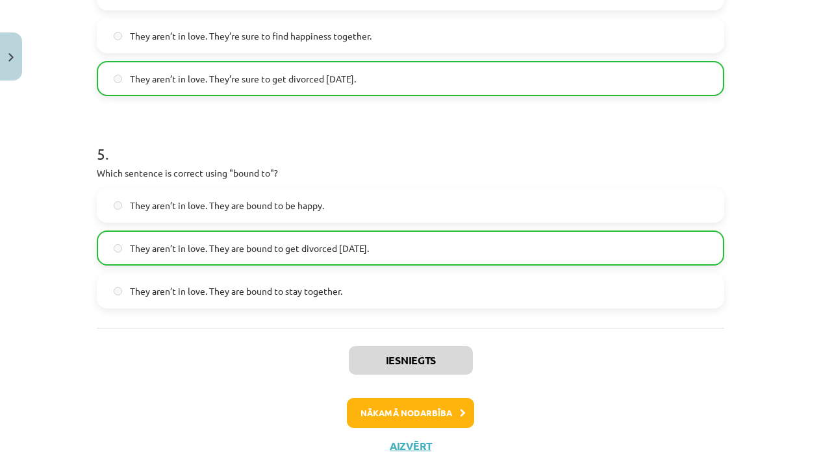
click at [378, 417] on button "Nākamā nodarbība" at bounding box center [410, 413] width 127 height 30
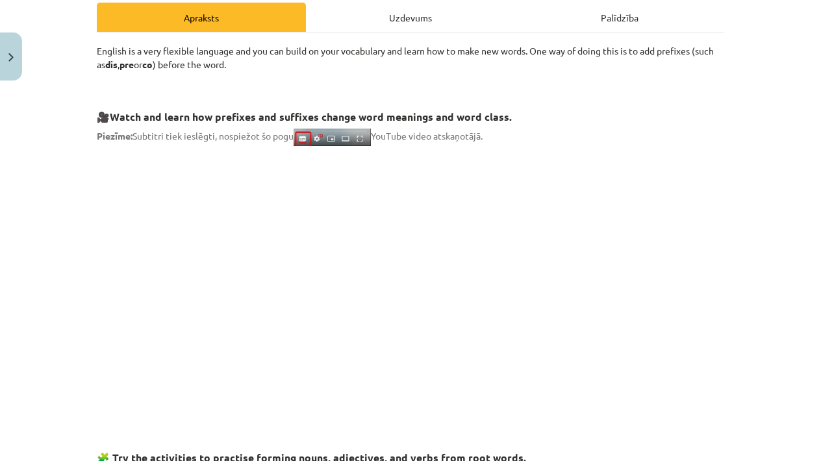
scroll to position [32, 0]
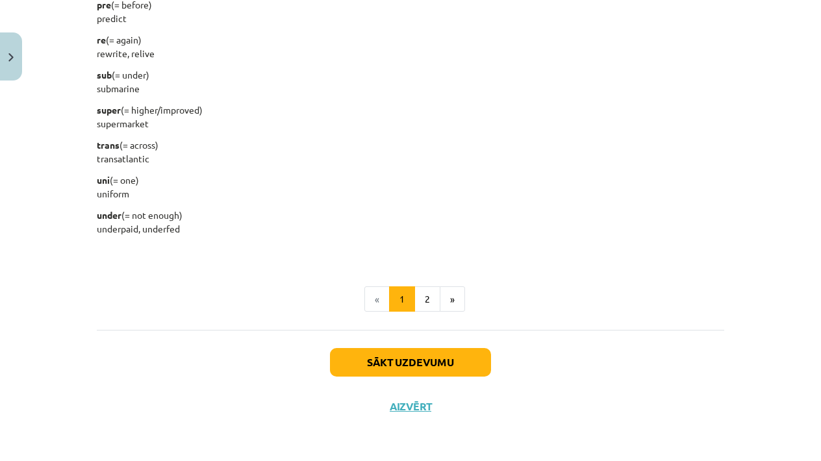
click at [390, 358] on button "Sākt uzdevumu" at bounding box center [410, 362] width 161 height 29
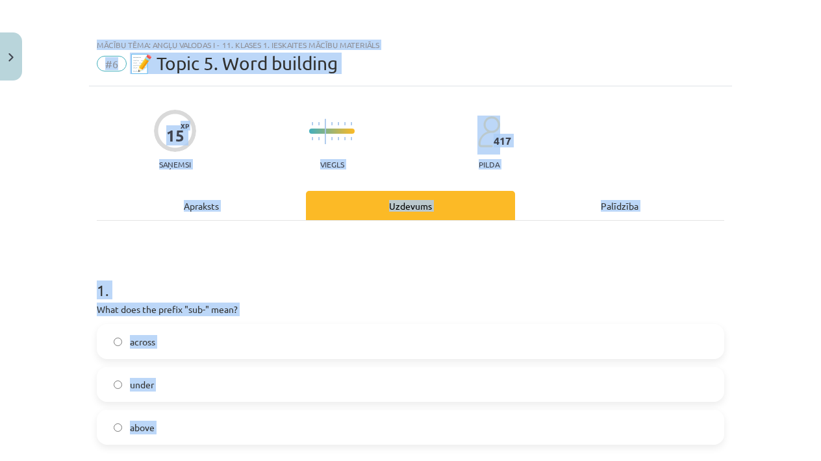
scroll to position [333, 0]
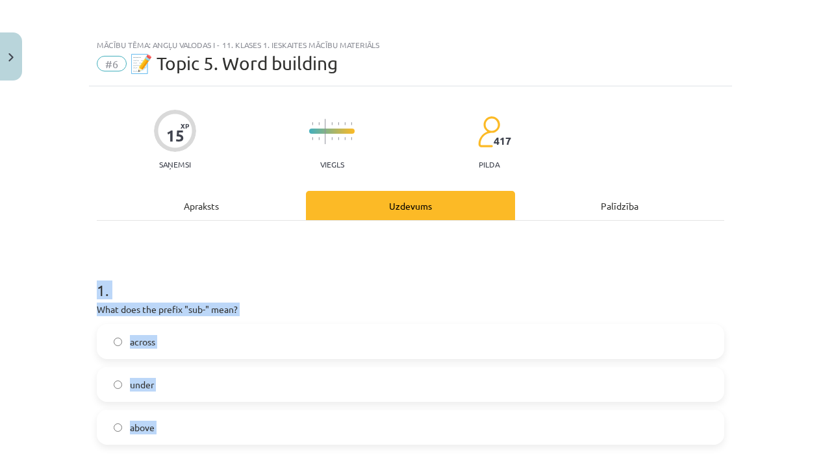
drag, startPoint x: 205, startPoint y: 299, endPoint x: 100, endPoint y: 278, distance: 107.3
copy form "1 . What does the prefix "sub-" mean? across under above 2 . Which of the follo…"
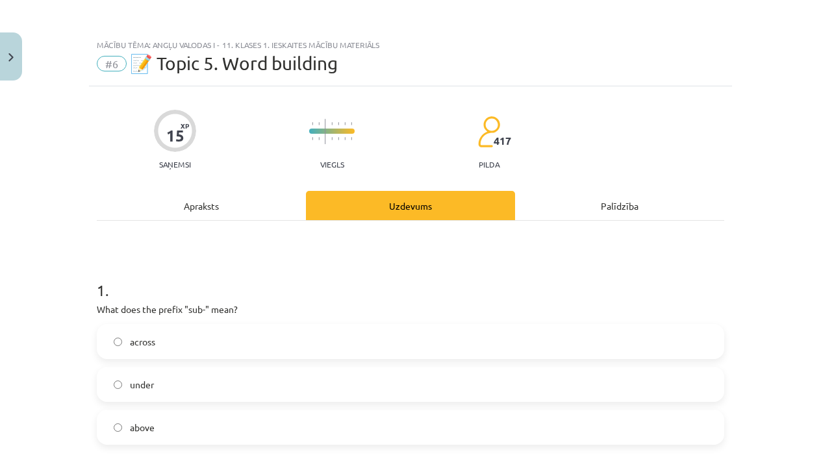
click at [135, 207] on div "Apraksts" at bounding box center [201, 205] width 209 height 29
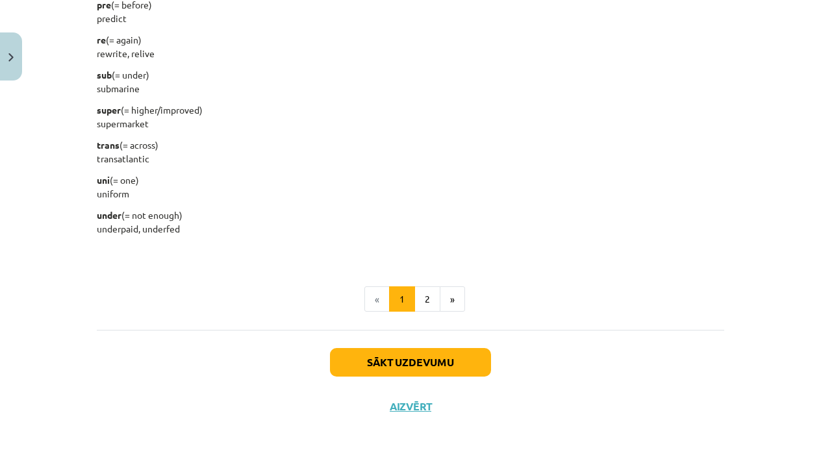
scroll to position [1659, 0]
click at [358, 355] on button "Sākt uzdevumu" at bounding box center [410, 362] width 161 height 29
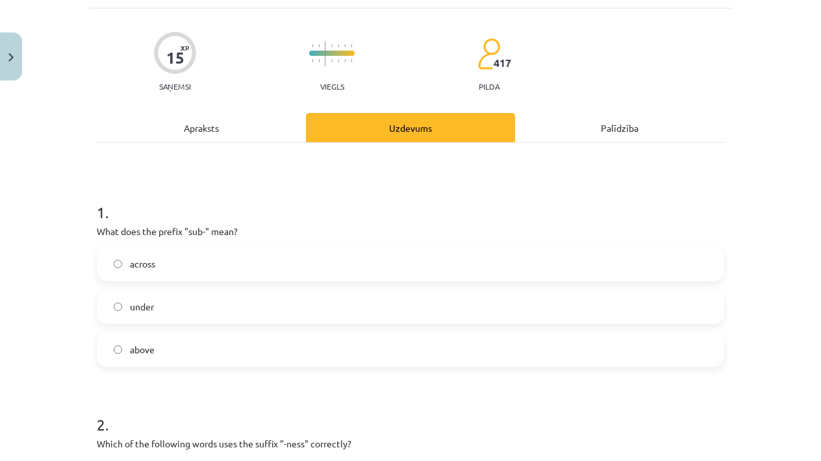
scroll to position [32, 0]
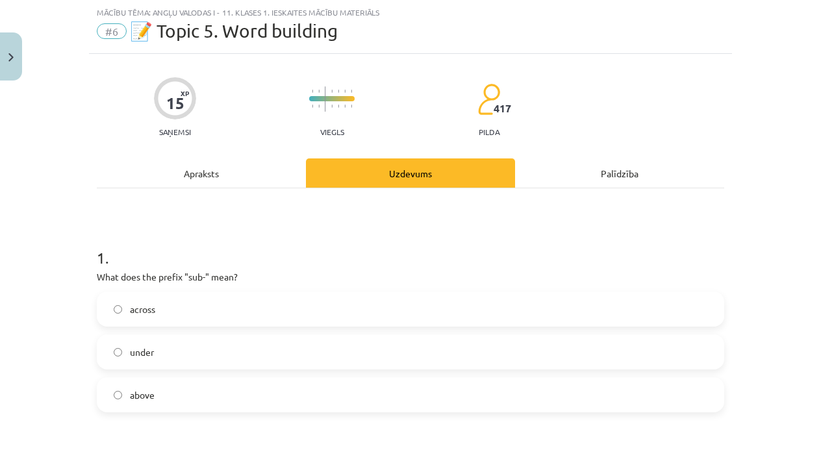
click at [246, 359] on label "under" at bounding box center [410, 352] width 625 height 32
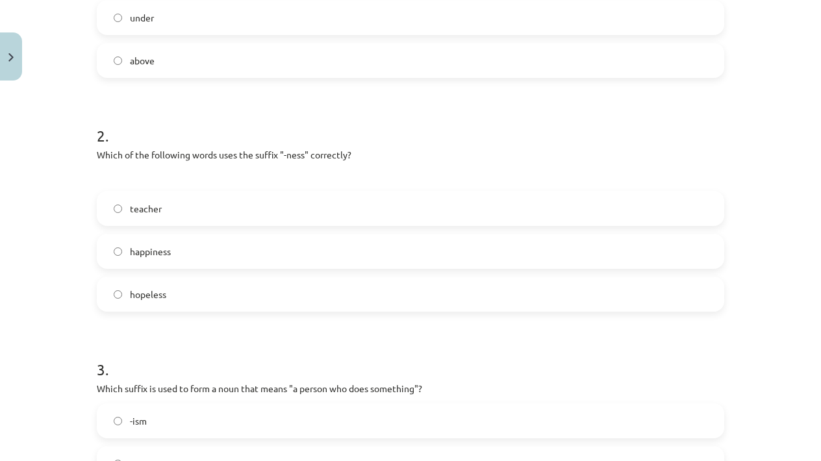
scroll to position [368, 0]
click at [245, 252] on label "happiness" at bounding box center [410, 250] width 625 height 32
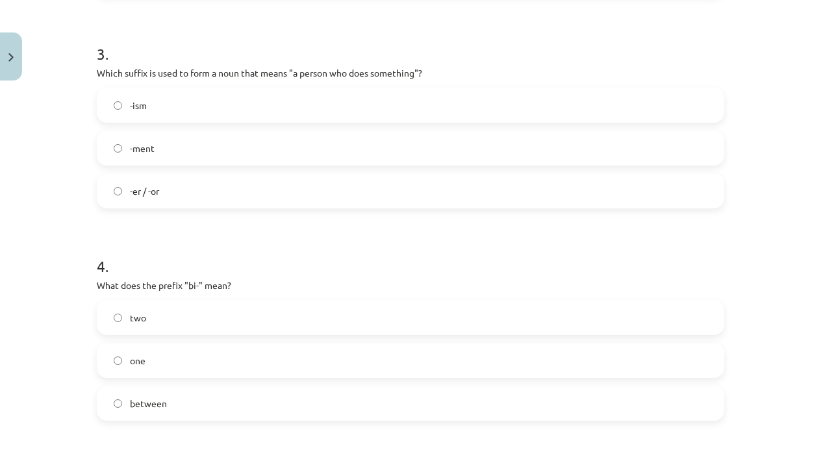
scroll to position [680, 0]
click at [251, 187] on label "-er / -or" at bounding box center [410, 193] width 625 height 32
click at [231, 322] on label "two" at bounding box center [410, 319] width 625 height 32
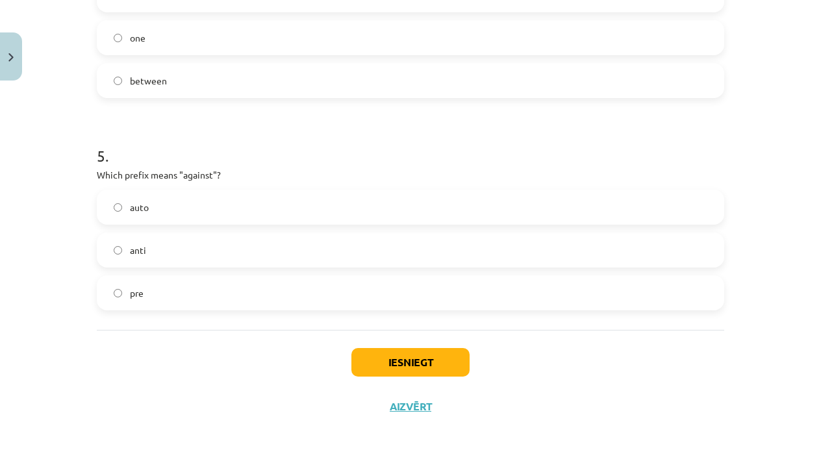
scroll to position [1007, 0]
click at [196, 250] on label "anti" at bounding box center [410, 250] width 625 height 32
click at [379, 358] on button "Iesniegt" at bounding box center [410, 362] width 118 height 29
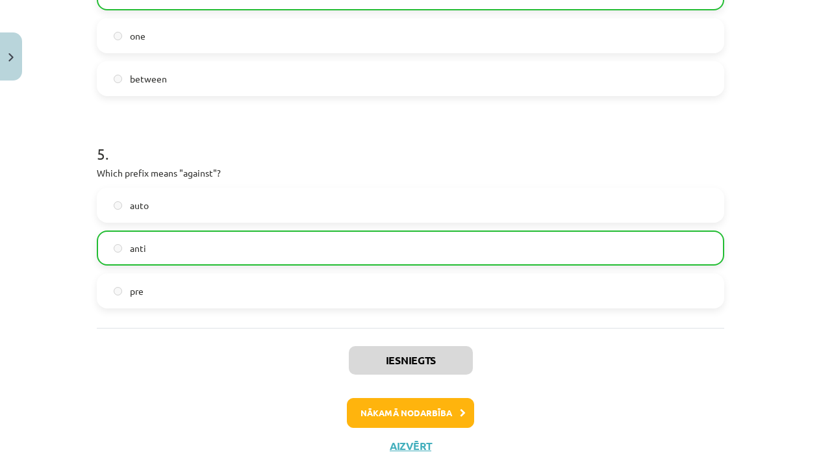
click at [405, 418] on button "Nākamā nodarbība" at bounding box center [410, 413] width 127 height 30
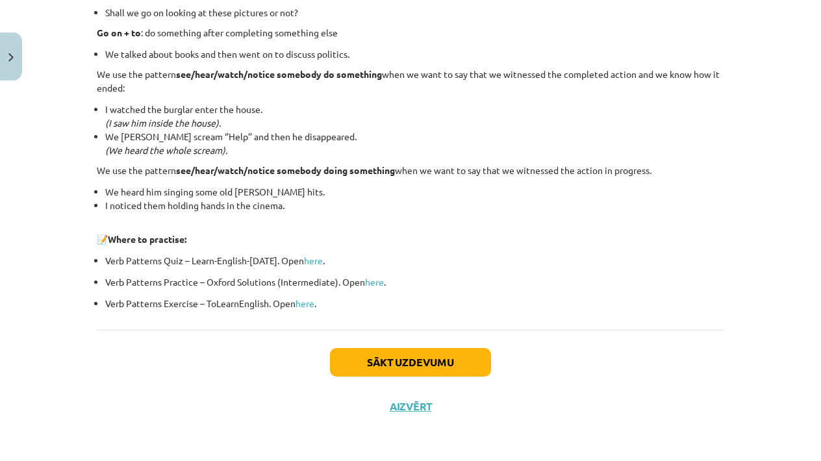
click at [400, 351] on button "Sākt uzdevumu" at bounding box center [410, 362] width 161 height 29
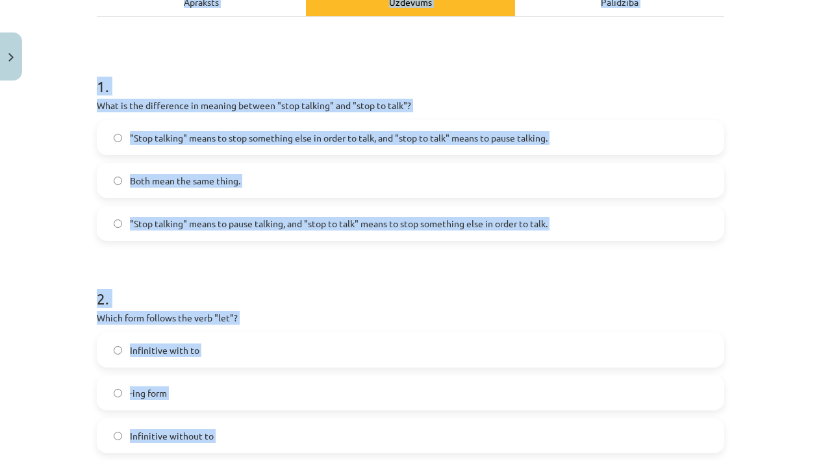
scroll to position [61, 0]
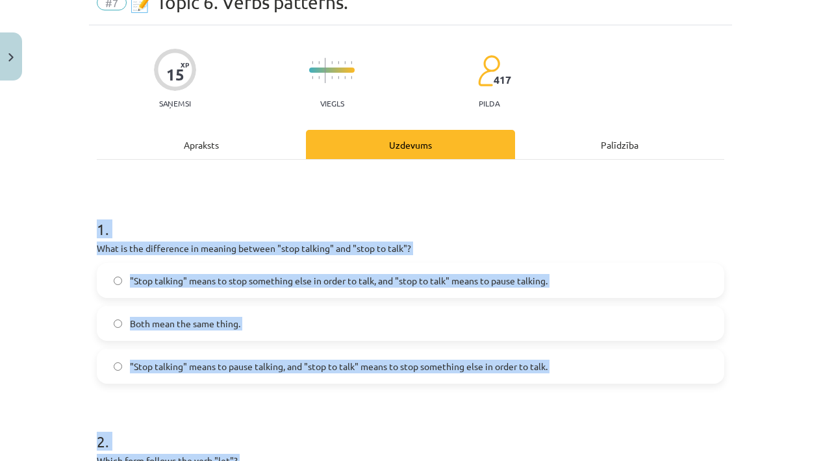
drag, startPoint x: 236, startPoint y: 321, endPoint x: 73, endPoint y: 259, distance: 173.9
click at [73, 259] on div "Mācību tēma: Angļu valodas i - 11. klases 1. ieskaites mācību materiāls #7 📝 To…" at bounding box center [410, 230] width 821 height 461
copy form "1 . What is the difference in meaning between "stop talking" and "stop to talk"…"
click at [438, 205] on h1 "1 ." at bounding box center [410, 217] width 627 height 40
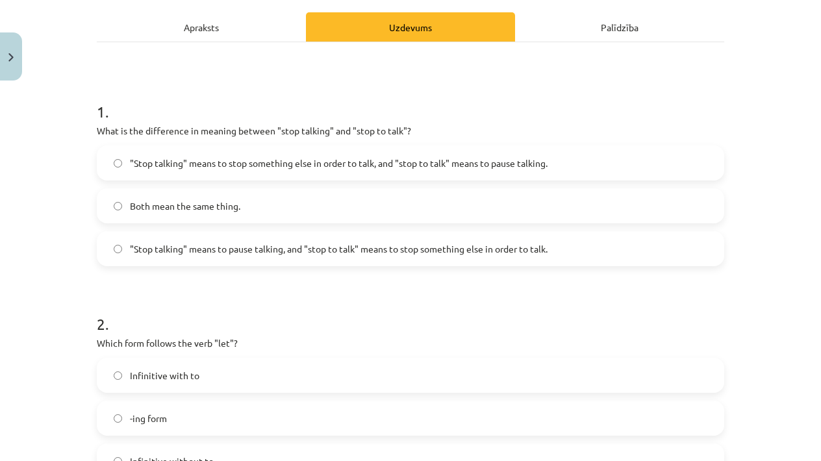
scroll to position [178, 0]
click at [414, 164] on span ""Stop talking" means to stop something else in order to talk, and "stop to talk…" at bounding box center [338, 164] width 417 height 14
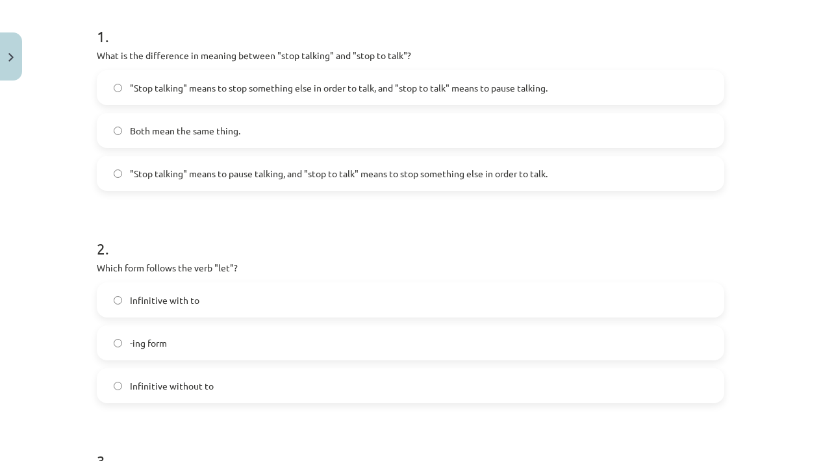
scroll to position [297, 0]
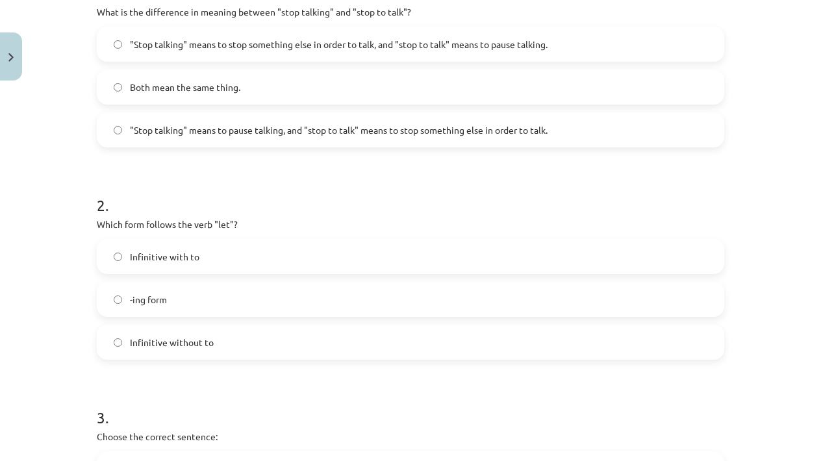
click at [340, 242] on label "Infinitive with to" at bounding box center [410, 256] width 625 height 32
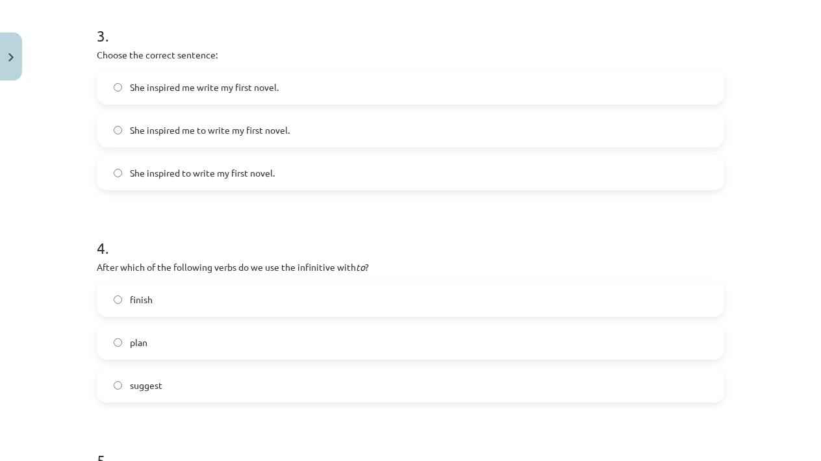
scroll to position [777, 0]
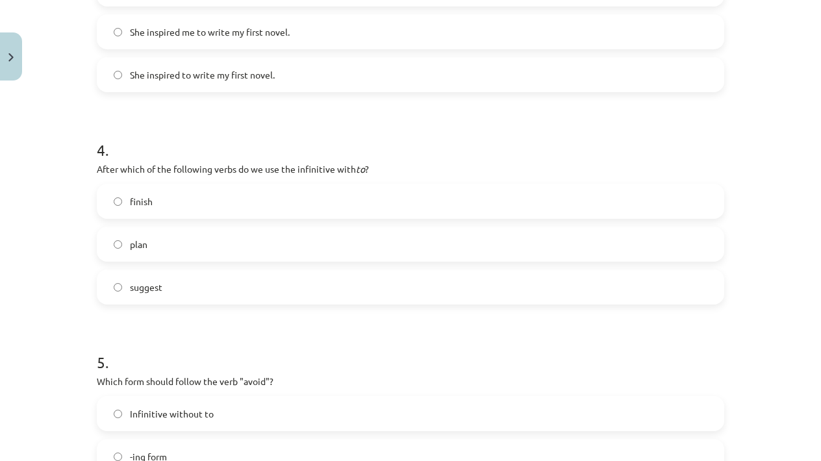
click at [330, 240] on label "plan" at bounding box center [410, 244] width 625 height 32
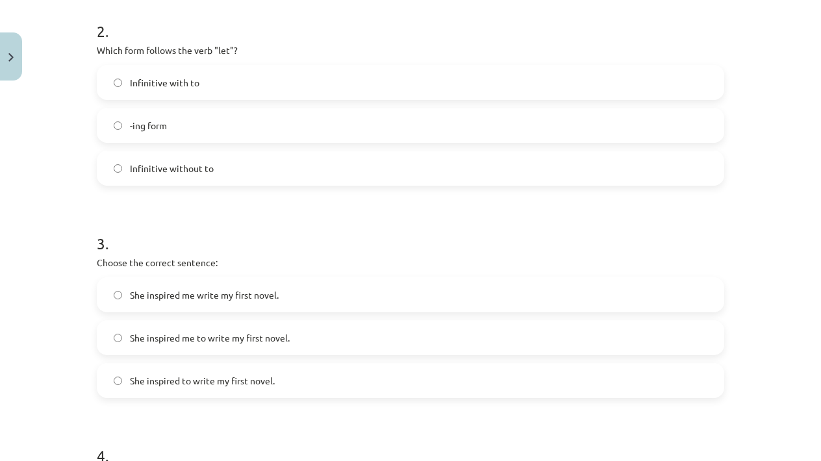
scroll to position [473, 0]
click at [345, 372] on label "She inspired to write my first novel." at bounding box center [410, 379] width 625 height 32
click at [347, 333] on label "She inspired me to write my first novel." at bounding box center [410, 336] width 625 height 32
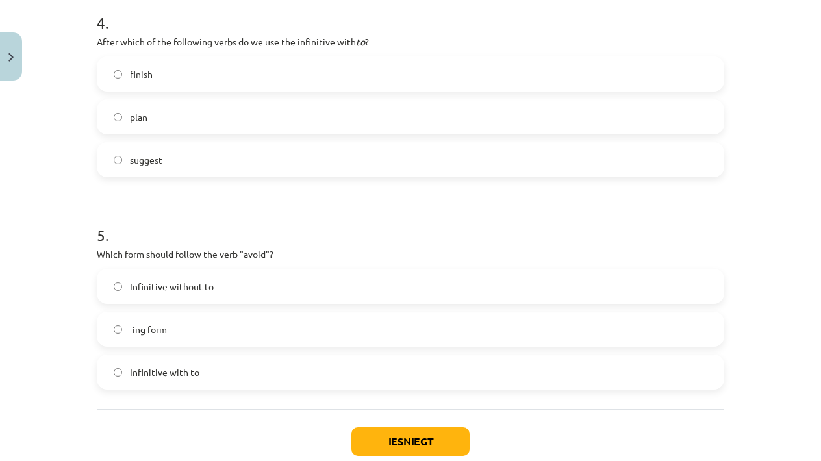
scroll to position [911, 0]
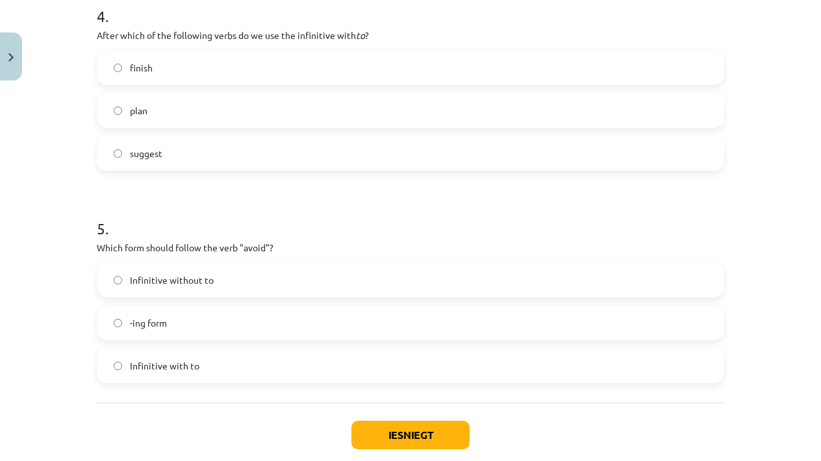
click at [347, 327] on label "-ing form" at bounding box center [410, 322] width 625 height 32
click at [407, 442] on button "Iesniegt" at bounding box center [410, 435] width 118 height 29
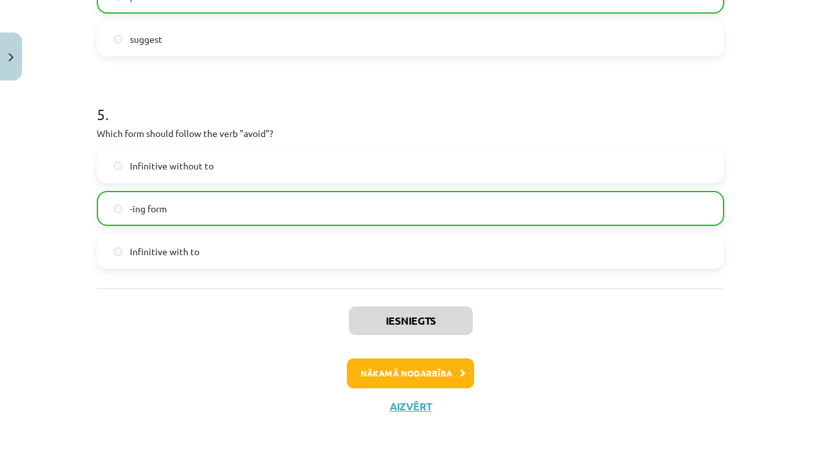
click at [449, 366] on button "Nākamā nodarbība" at bounding box center [410, 373] width 127 height 30
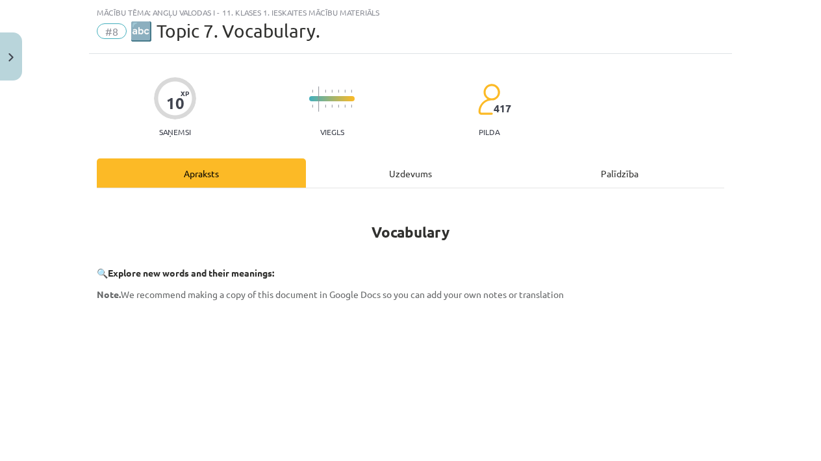
scroll to position [909, 0]
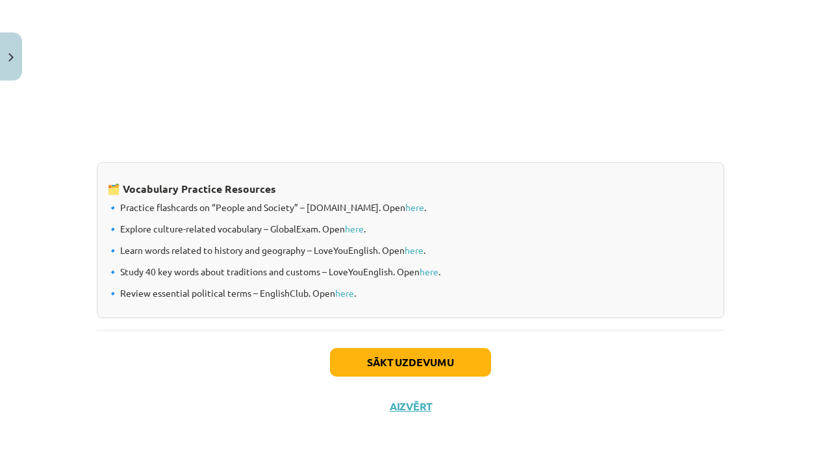
click at [453, 354] on button "Sākt uzdevumu" at bounding box center [410, 362] width 161 height 29
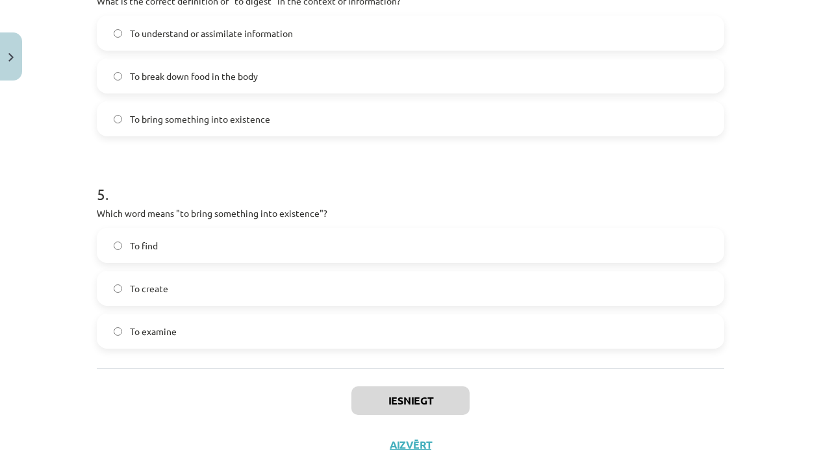
scroll to position [1028, 0]
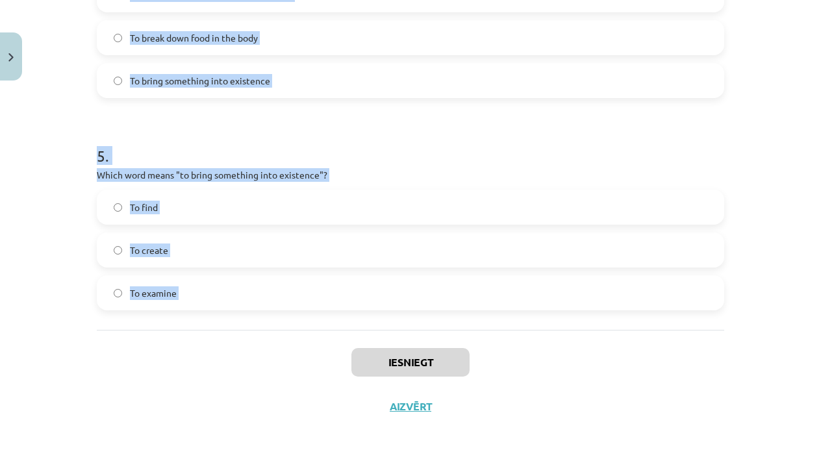
drag, startPoint x: 83, startPoint y: 109, endPoint x: 294, endPoint y: 338, distance: 311.1
click at [294, 338] on div "Mācību tēma: Angļu valodas i - 11. klases 1. ieskaites mācību materiāls #8 🔤 To…" at bounding box center [410, 230] width 821 height 461
copy div "10 XP Saņemsi Viegls 417 pilda Apraksts Uzdevums Palīdzība 1 . Which of the fol…"
click at [79, 142] on div "Mācību tēma: Angļu valodas i - 11. klases 1. ieskaites mācību materiāls #8 🔤 To…" at bounding box center [410, 230] width 821 height 461
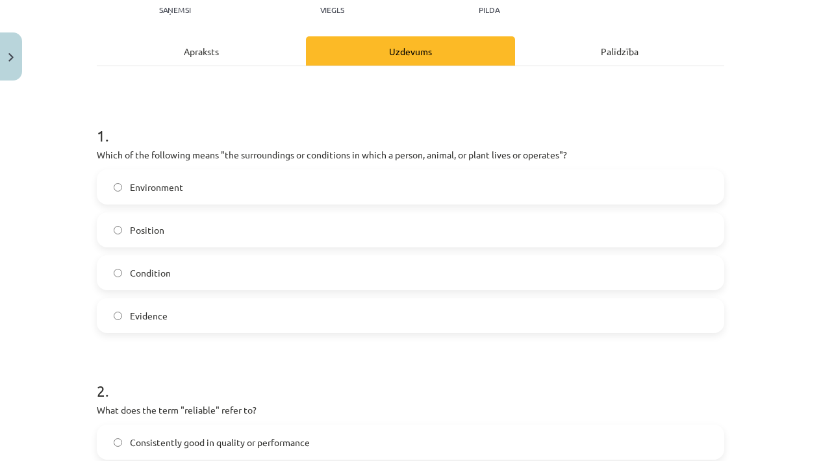
scroll to position [156, 0]
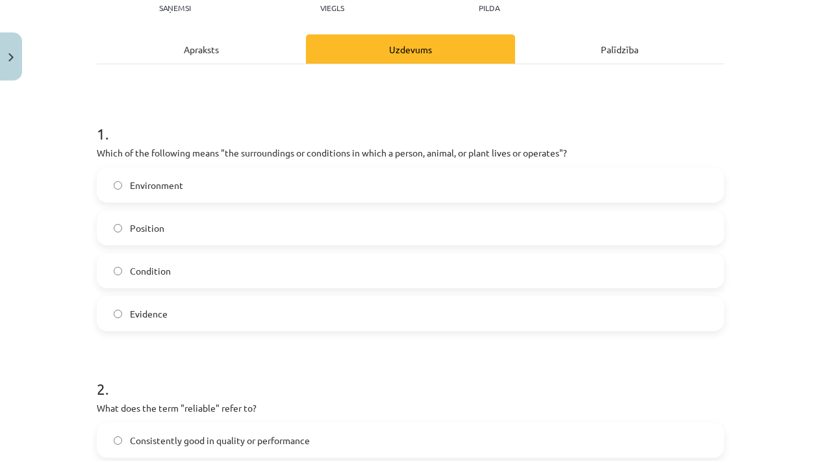
click at [110, 195] on label "Environment" at bounding box center [410, 185] width 625 height 32
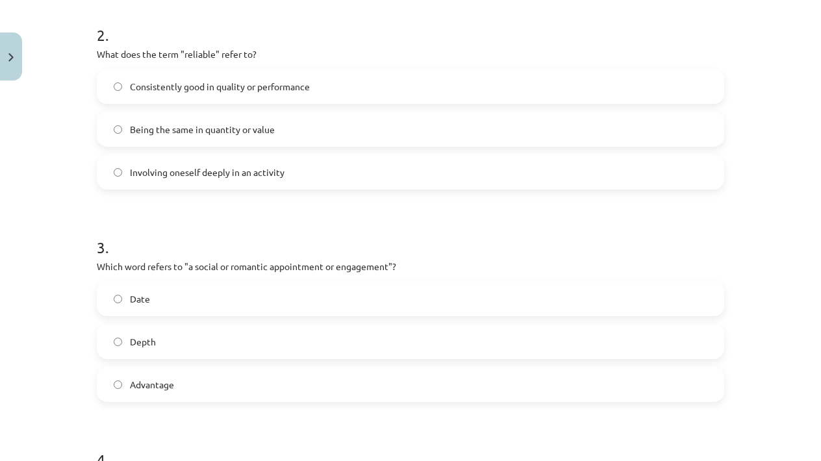
scroll to position [517, 0]
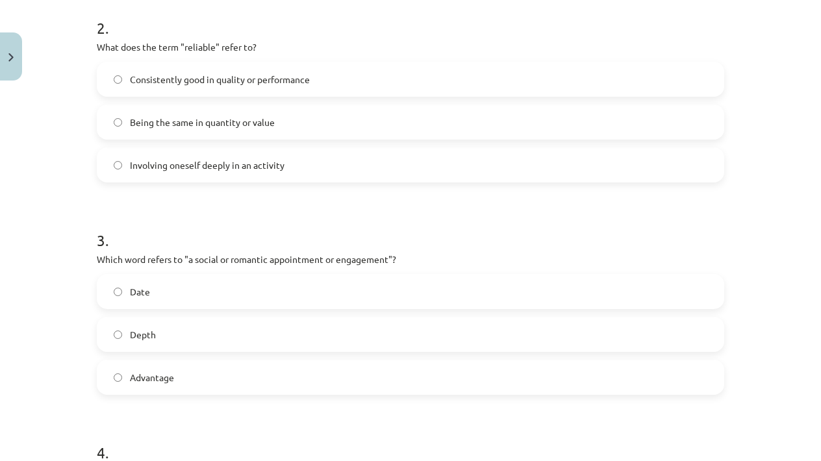
click at [149, 290] on span "Date" at bounding box center [140, 292] width 20 height 14
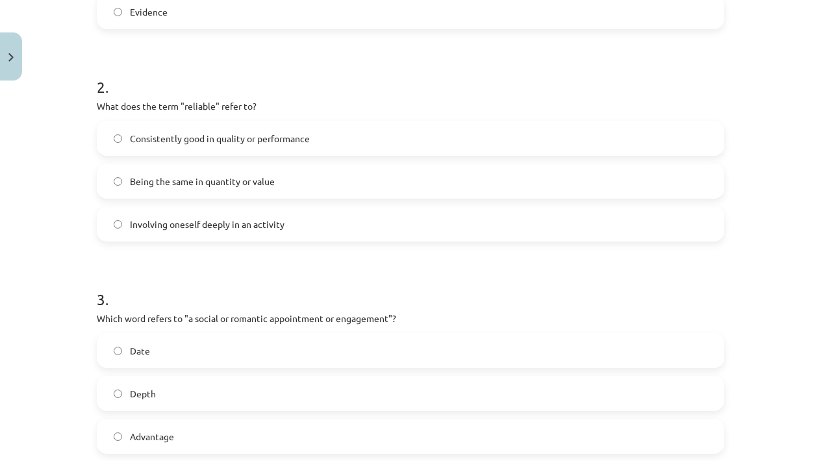
scroll to position [460, 0]
click at [268, 142] on span "Consistently good in quality or performance" at bounding box center [220, 138] width 180 height 14
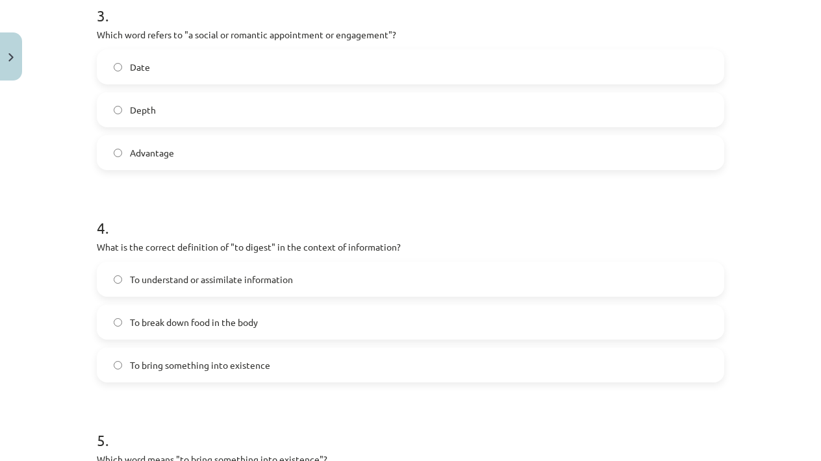
scroll to position [747, 0]
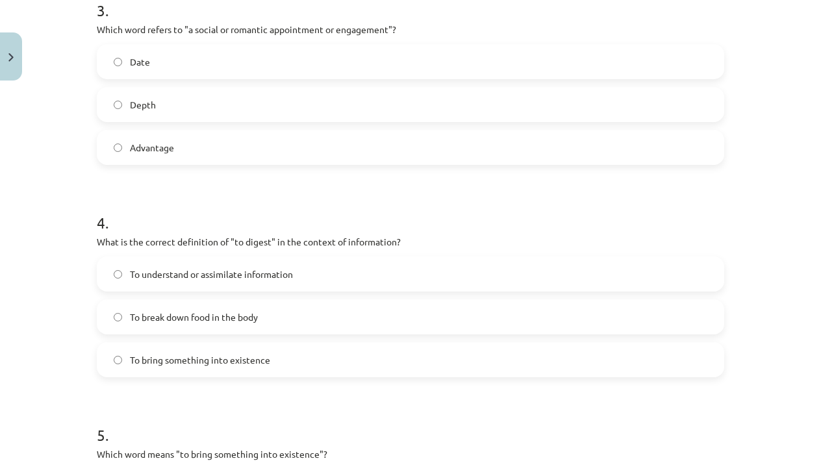
click at [312, 280] on label "To understand or assimilate information" at bounding box center [410, 274] width 625 height 32
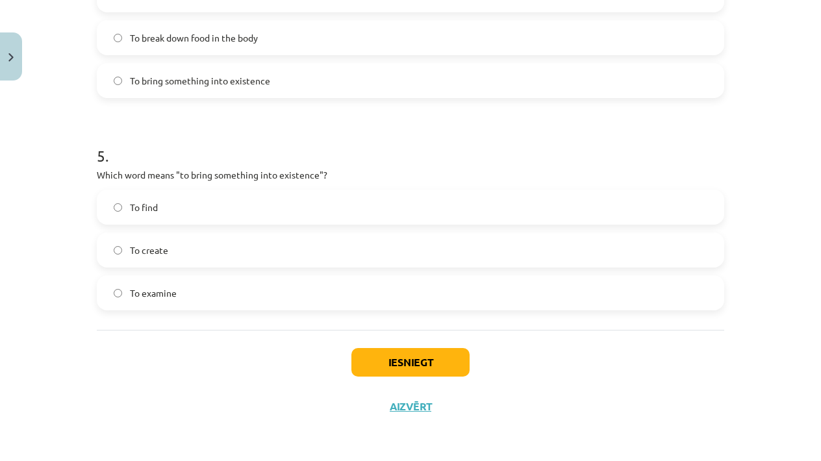
scroll to position [1028, 0]
click at [207, 244] on label "To create" at bounding box center [410, 250] width 625 height 32
click at [369, 371] on button "Iesniegt" at bounding box center [410, 362] width 118 height 29
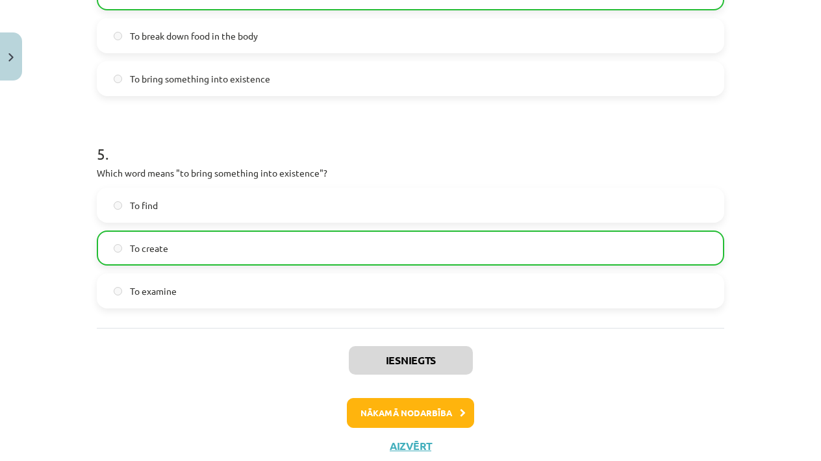
click at [382, 402] on button "Nākamā nodarbība" at bounding box center [410, 413] width 127 height 30
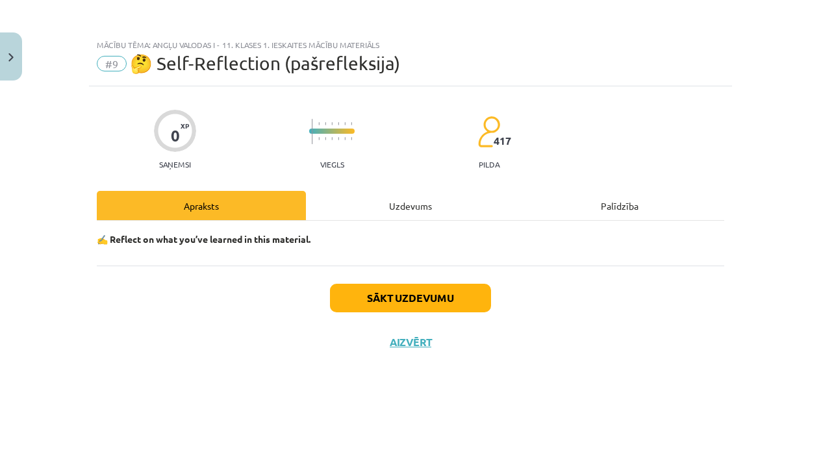
click at [355, 310] on button "Sākt uzdevumu" at bounding box center [410, 298] width 161 height 29
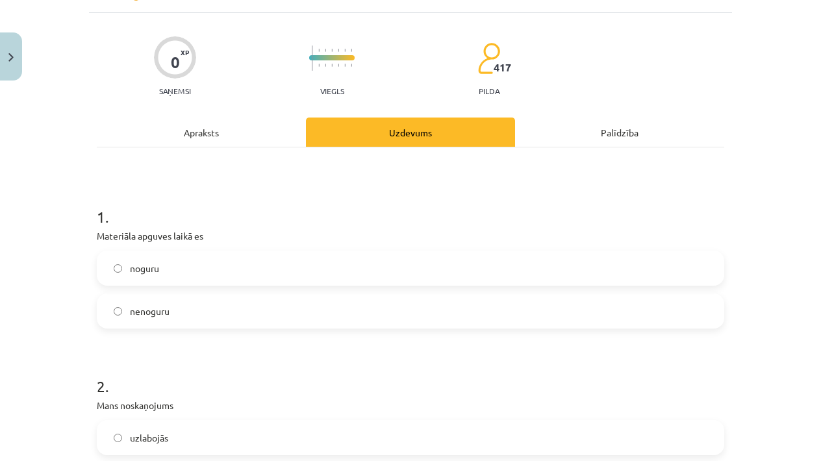
scroll to position [75, 0]
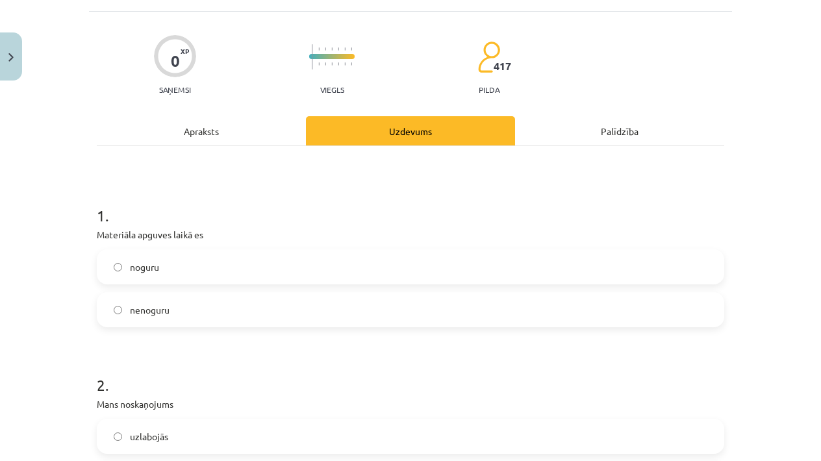
click at [277, 262] on label "noguru" at bounding box center [410, 267] width 625 height 32
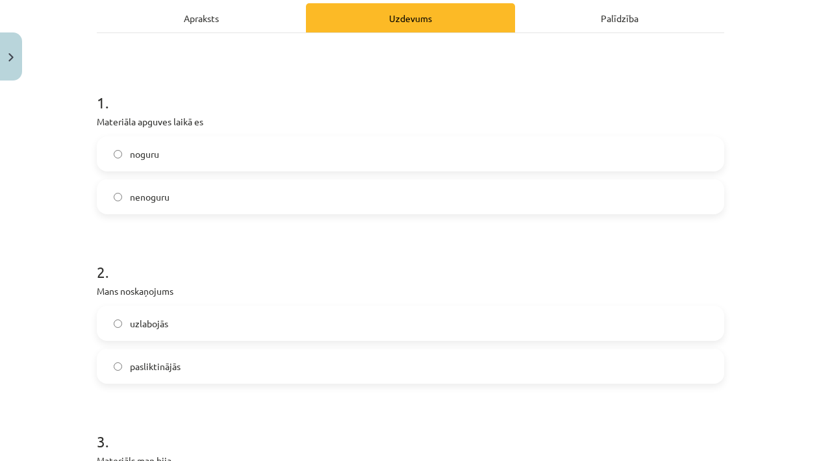
scroll to position [218, 0]
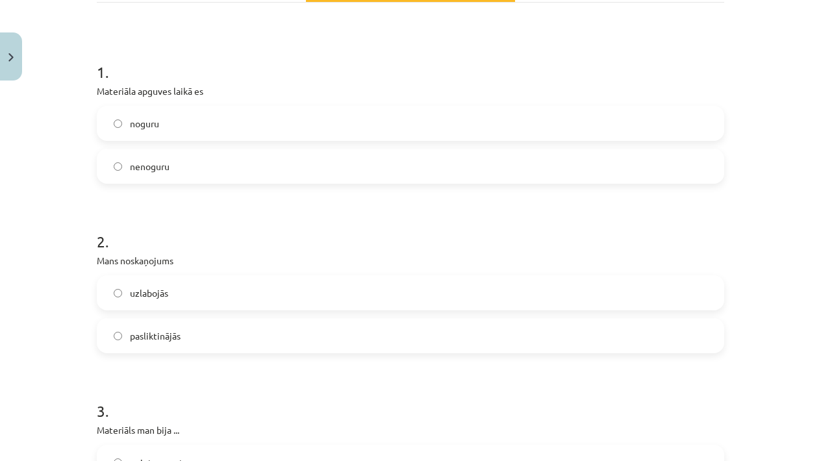
click at [303, 327] on label "pasliktinājās" at bounding box center [410, 335] width 625 height 32
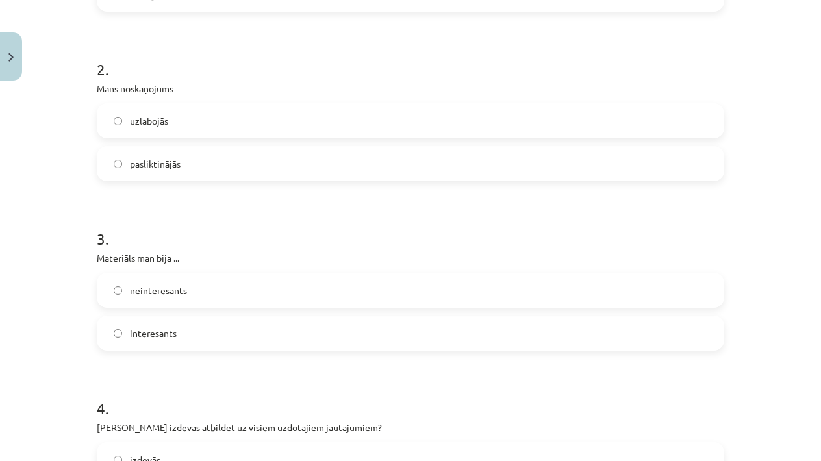
scroll to position [392, 0]
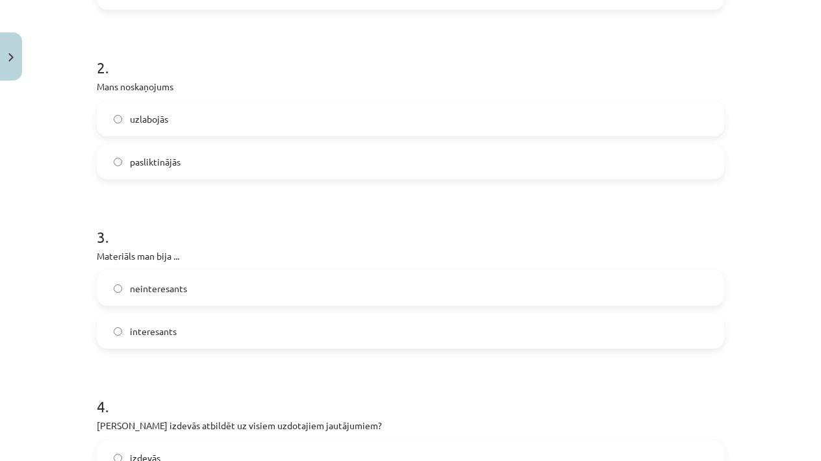
click at [255, 294] on label "neinteresants" at bounding box center [410, 288] width 625 height 32
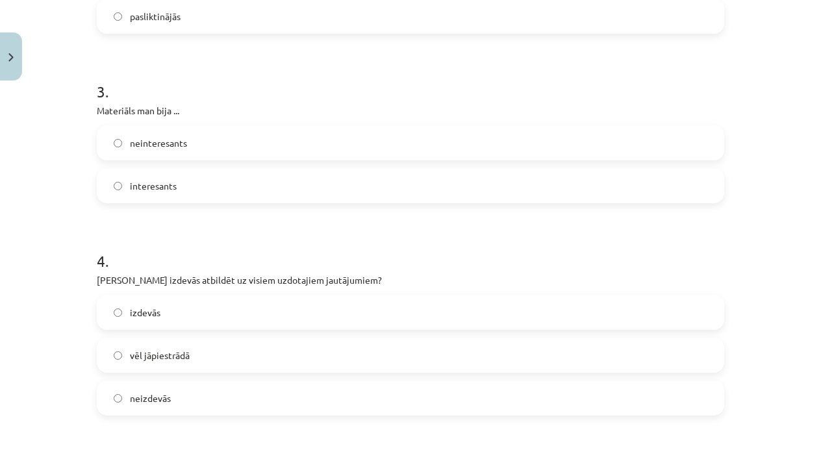
scroll to position [540, 0]
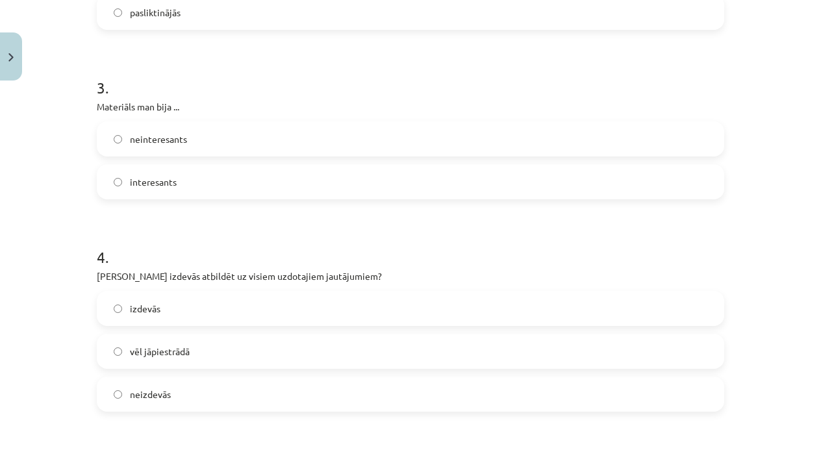
click at [250, 305] on label "izdevās" at bounding box center [410, 308] width 625 height 32
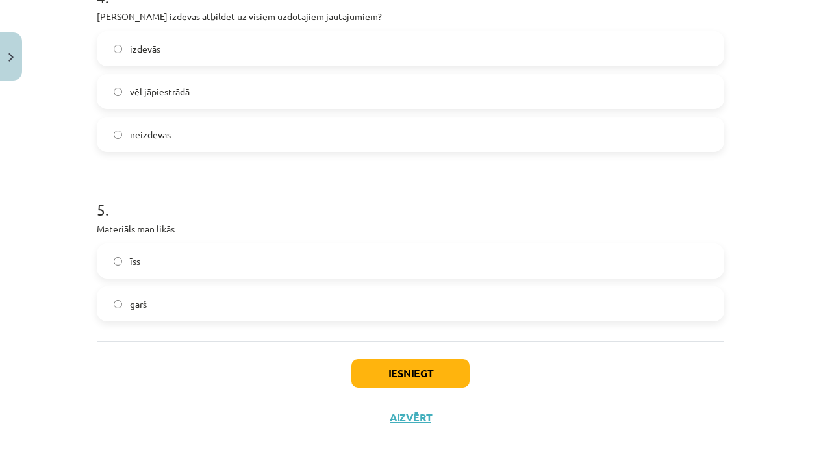
scroll to position [804, 0]
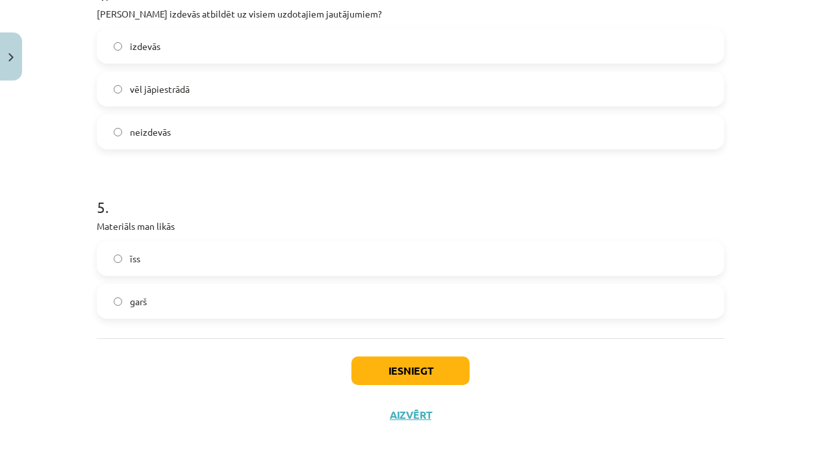
click at [164, 100] on label "vēl jāpiestrādā" at bounding box center [410, 89] width 625 height 32
click at [224, 256] on label "īss" at bounding box center [410, 258] width 625 height 32
click at [230, 302] on label "garš" at bounding box center [410, 301] width 625 height 32
click at [353, 365] on button "Iesniegt" at bounding box center [410, 370] width 118 height 29
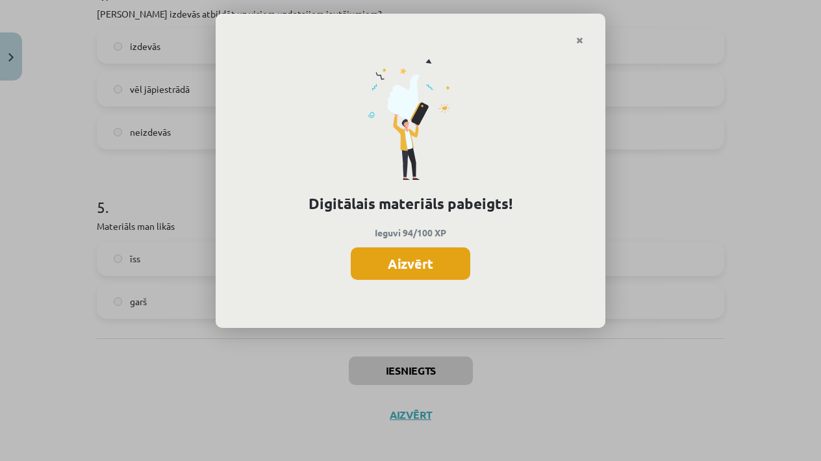
click at [356, 266] on button "Aizvērt" at bounding box center [410, 263] width 119 height 32
